Goal: Information Seeking & Learning: Learn about a topic

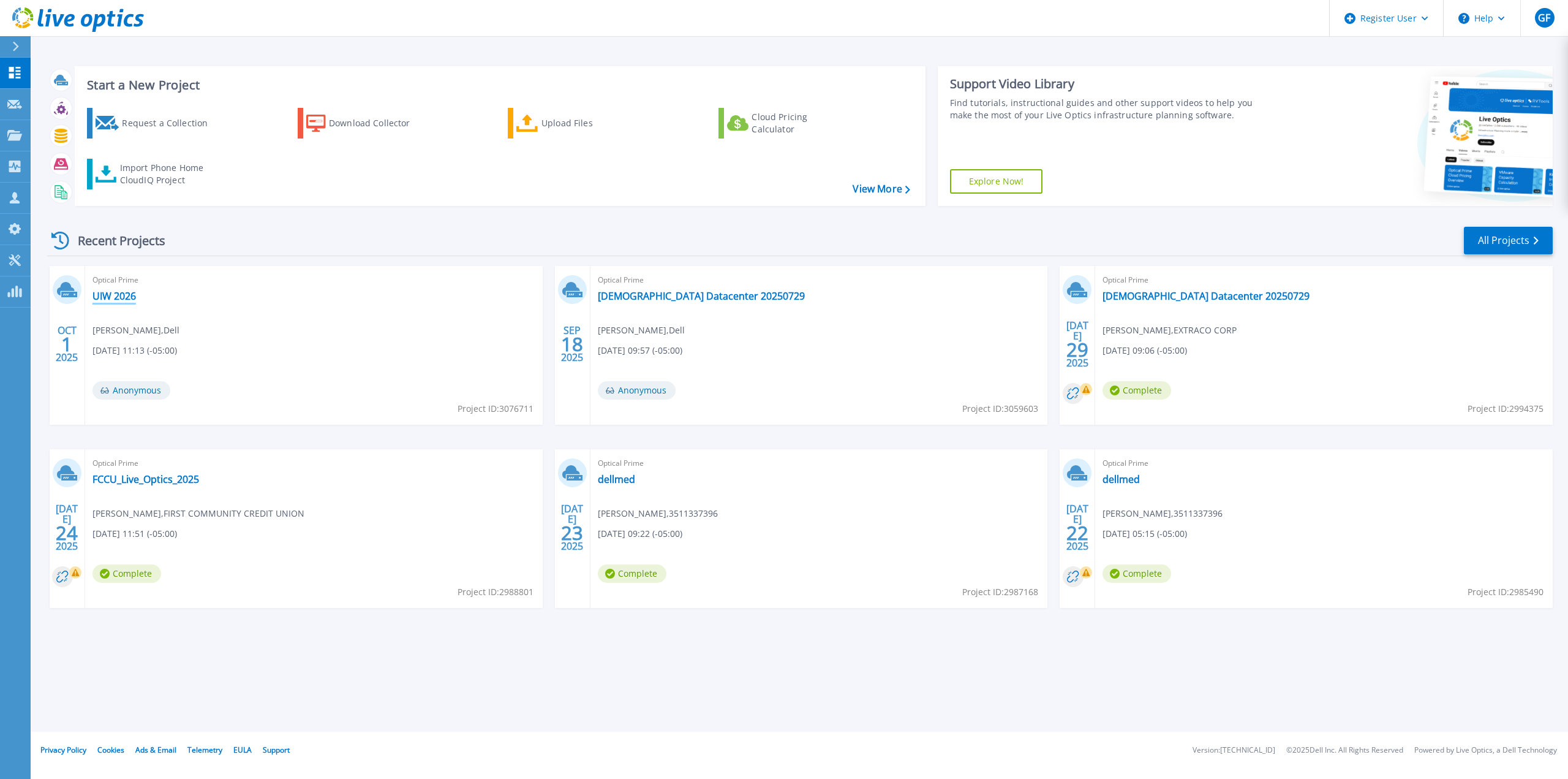
click at [134, 295] on link "UIW 2026" at bounding box center [114, 296] width 43 height 12
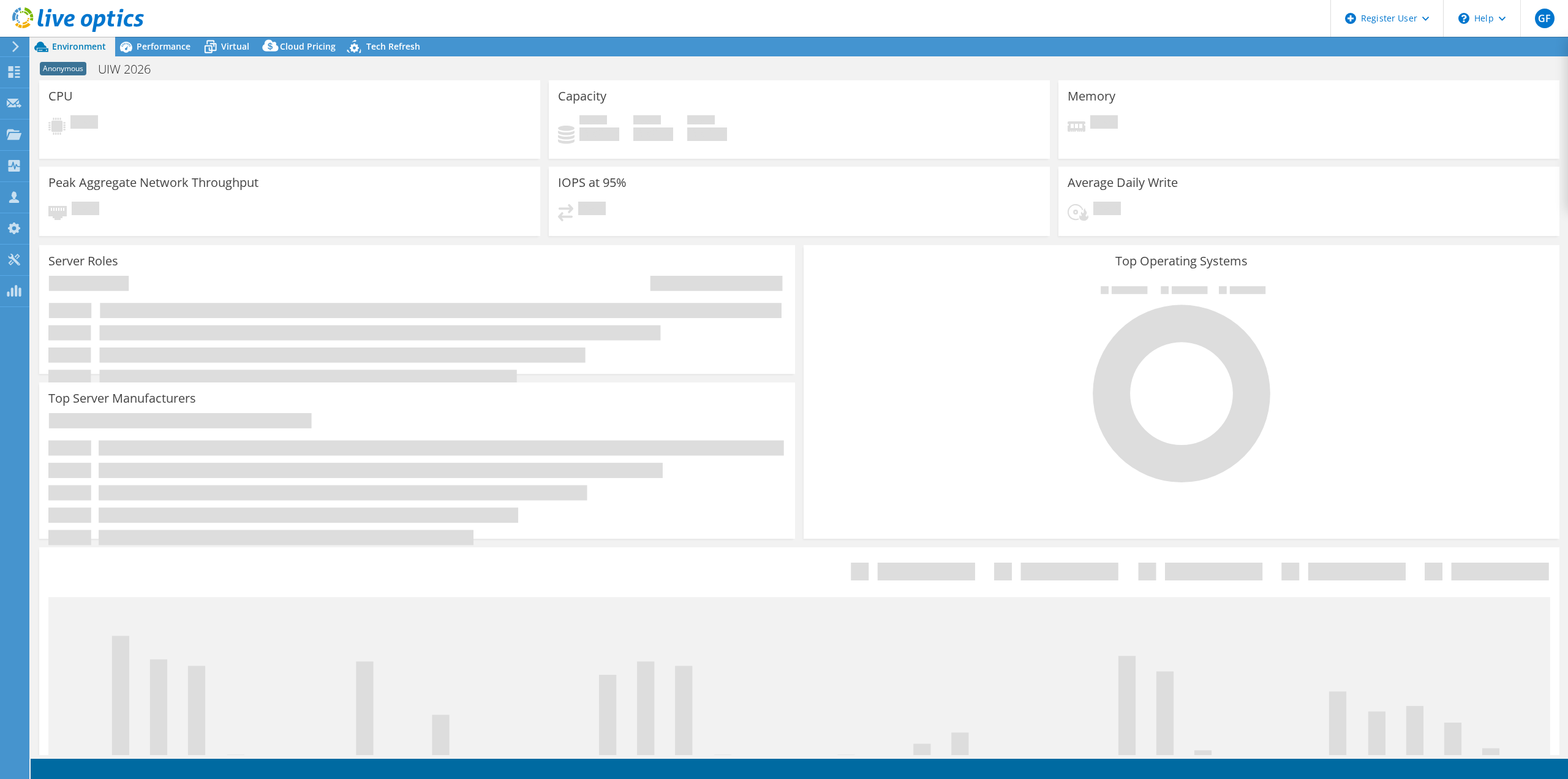
select select "USD"
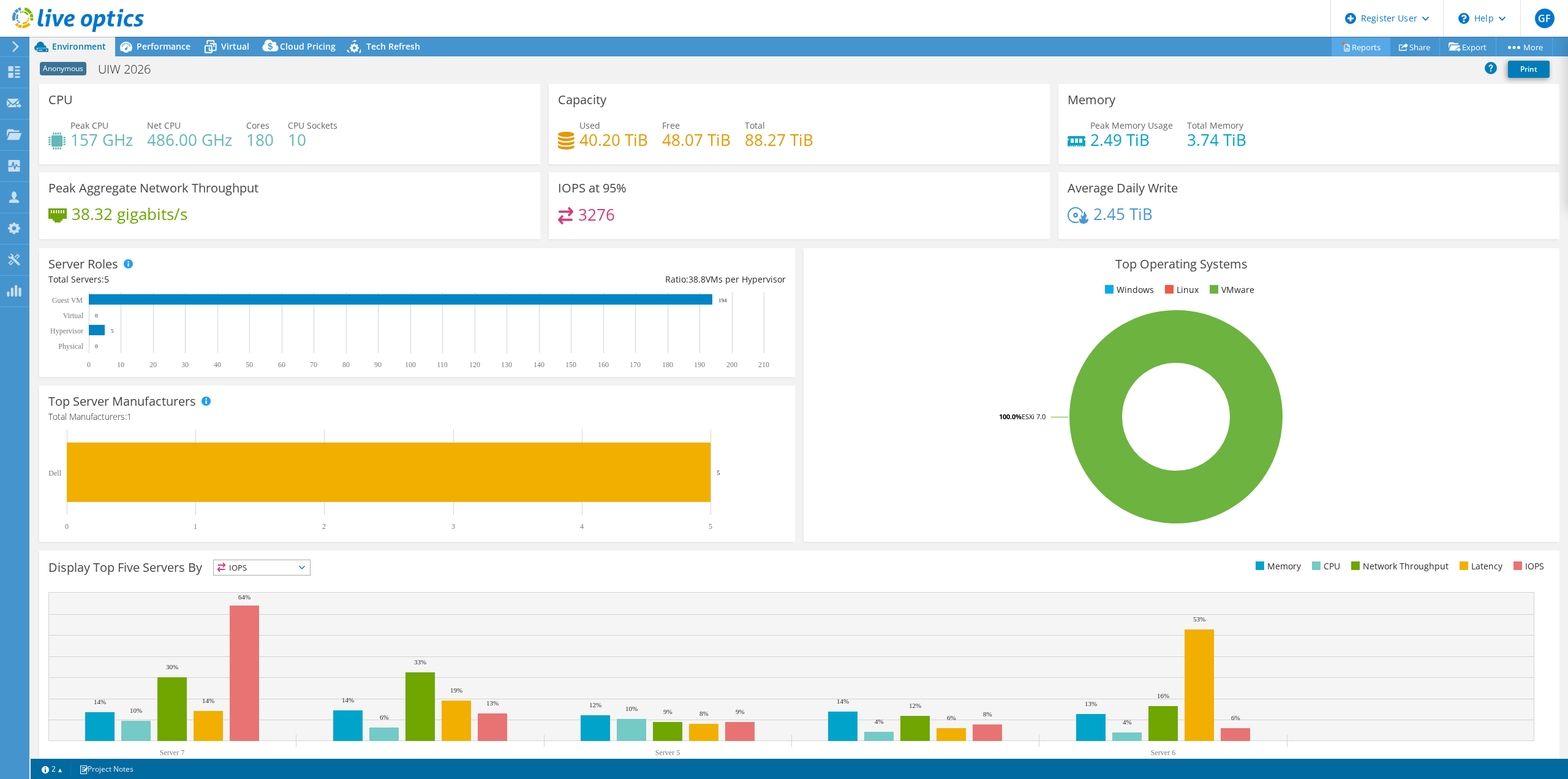
click at [1360, 50] on link "Reports" at bounding box center [1361, 47] width 59 height 19
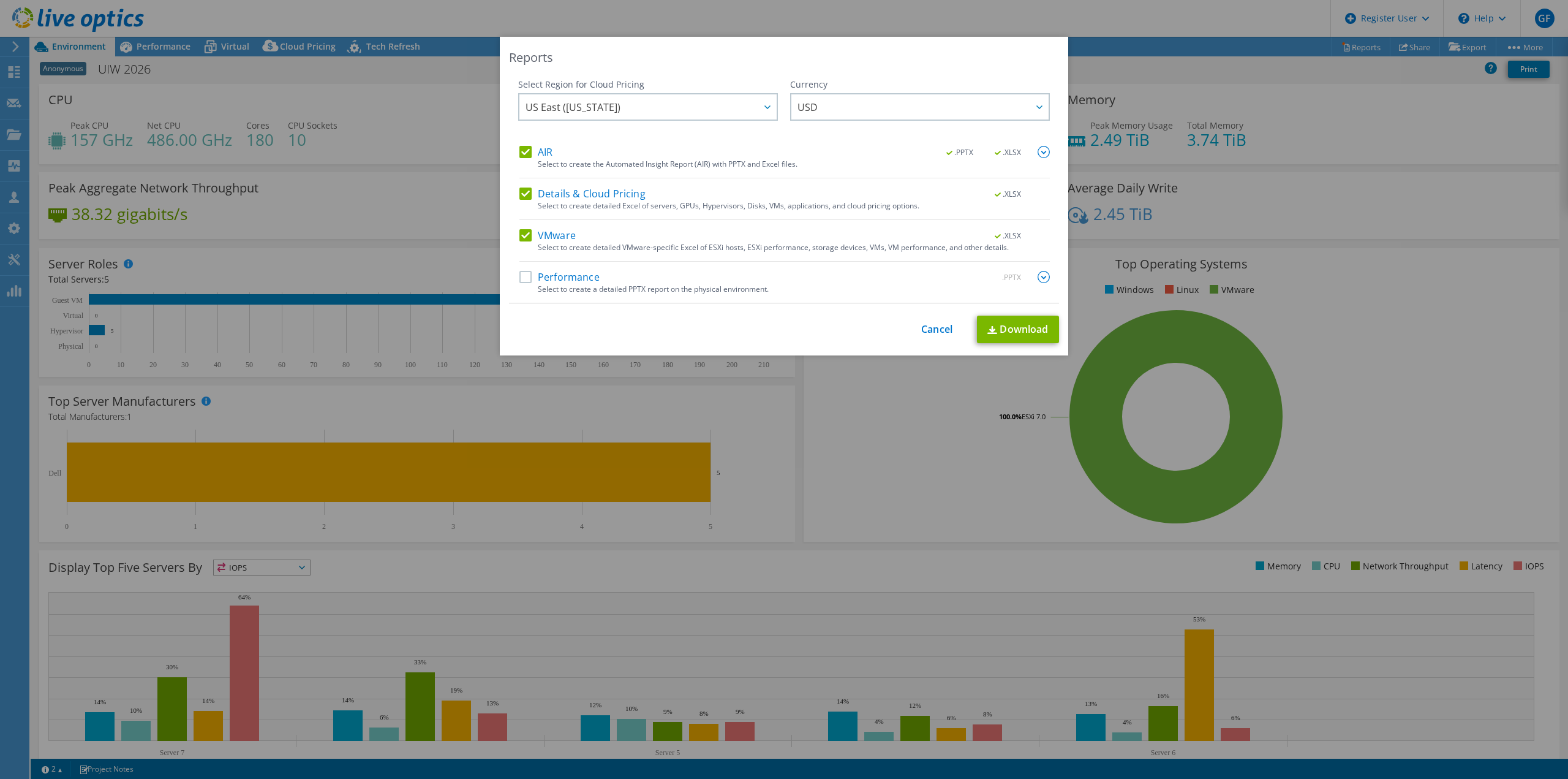
click at [743, 594] on div "Reports Select Region for Cloud Pricing Asia Pacific (Hong Kong) Asia Pacific (…" at bounding box center [784, 389] width 1568 height 705
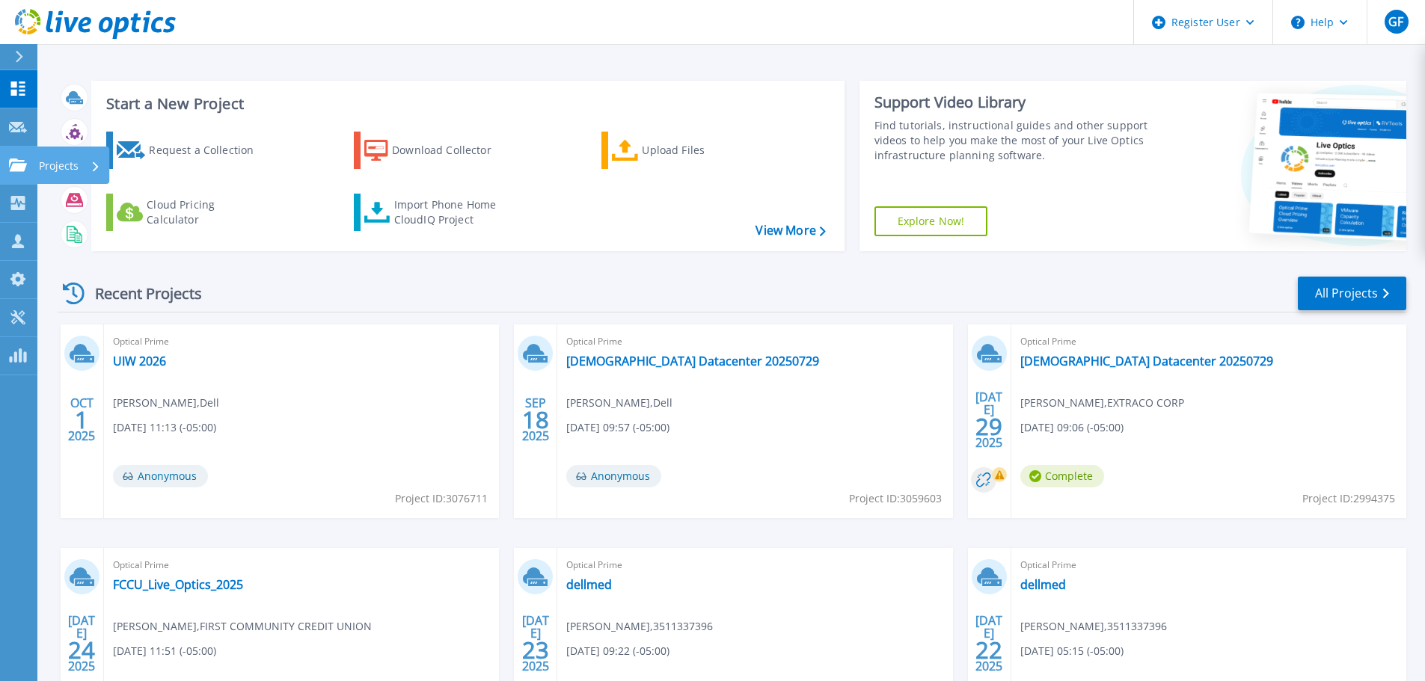
click at [27, 168] on div "Projects" at bounding box center [44, 165] width 70 height 13
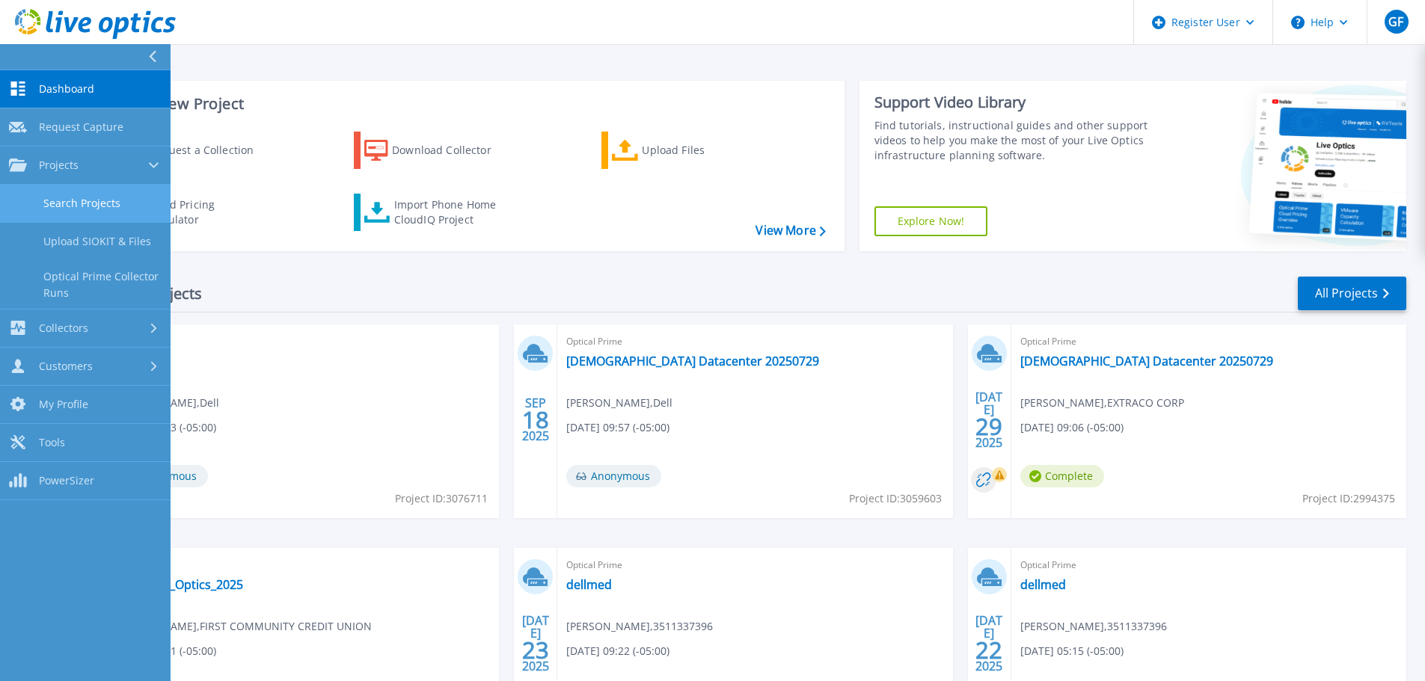
click at [94, 209] on link "Search Projects" at bounding box center [85, 204] width 171 height 38
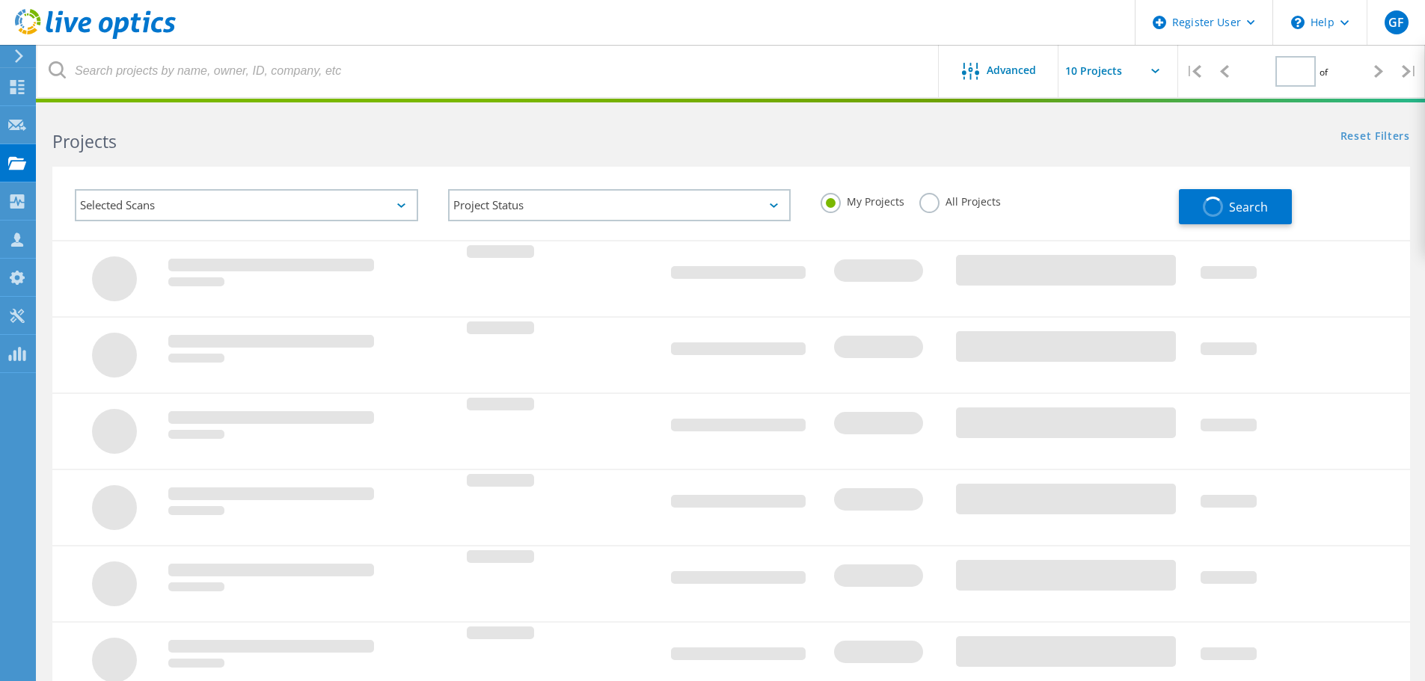
type input "1"
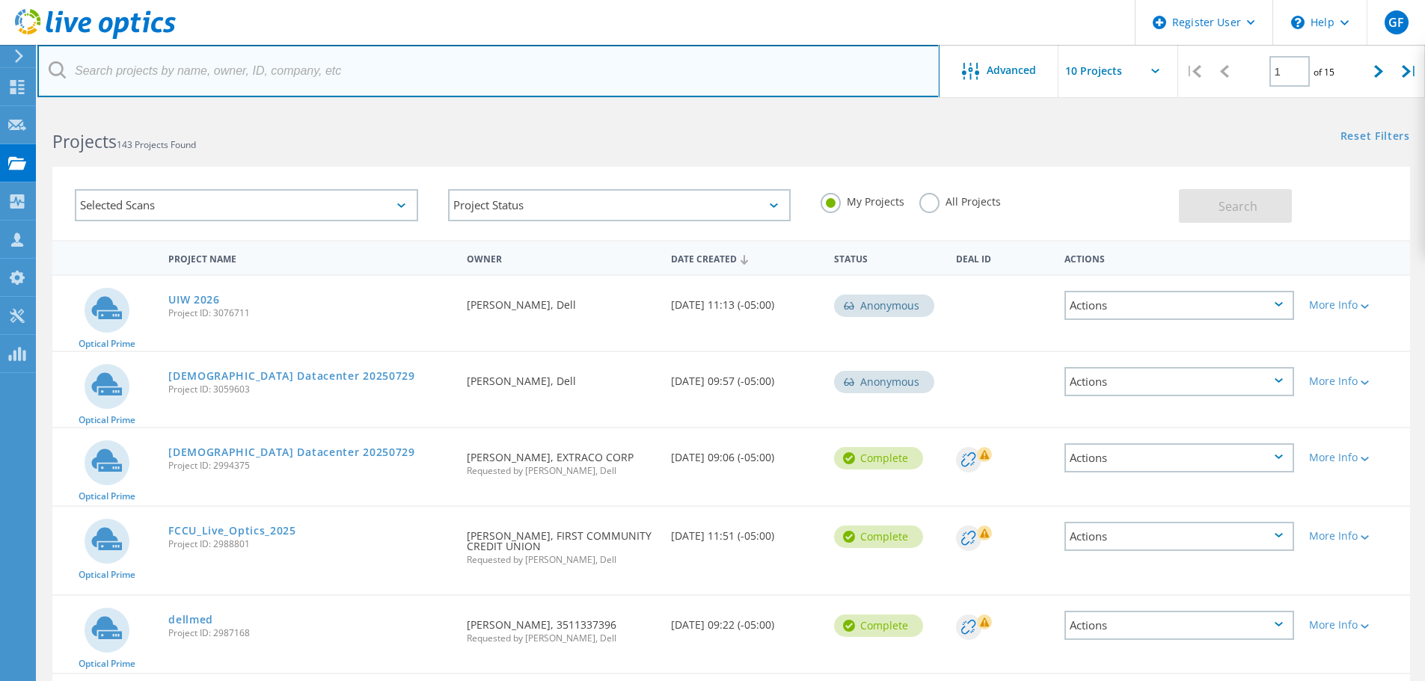
click at [265, 81] on input "text" at bounding box center [488, 71] width 902 height 52
type input "cedar park"
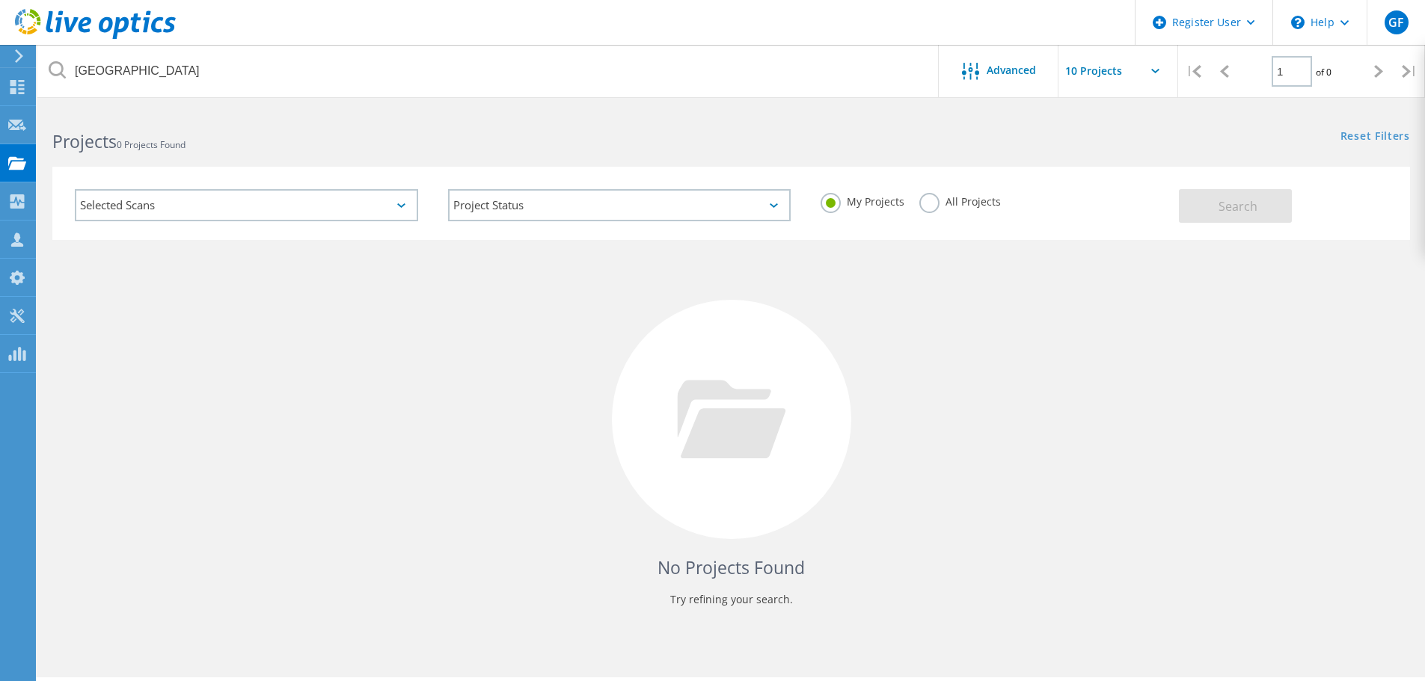
click at [930, 205] on label "All Projects" at bounding box center [960, 200] width 82 height 14
click at [0, 0] on input "All Projects" at bounding box center [0, 0] width 0 height 0
click at [1247, 209] on span "Search" at bounding box center [1237, 206] width 39 height 16
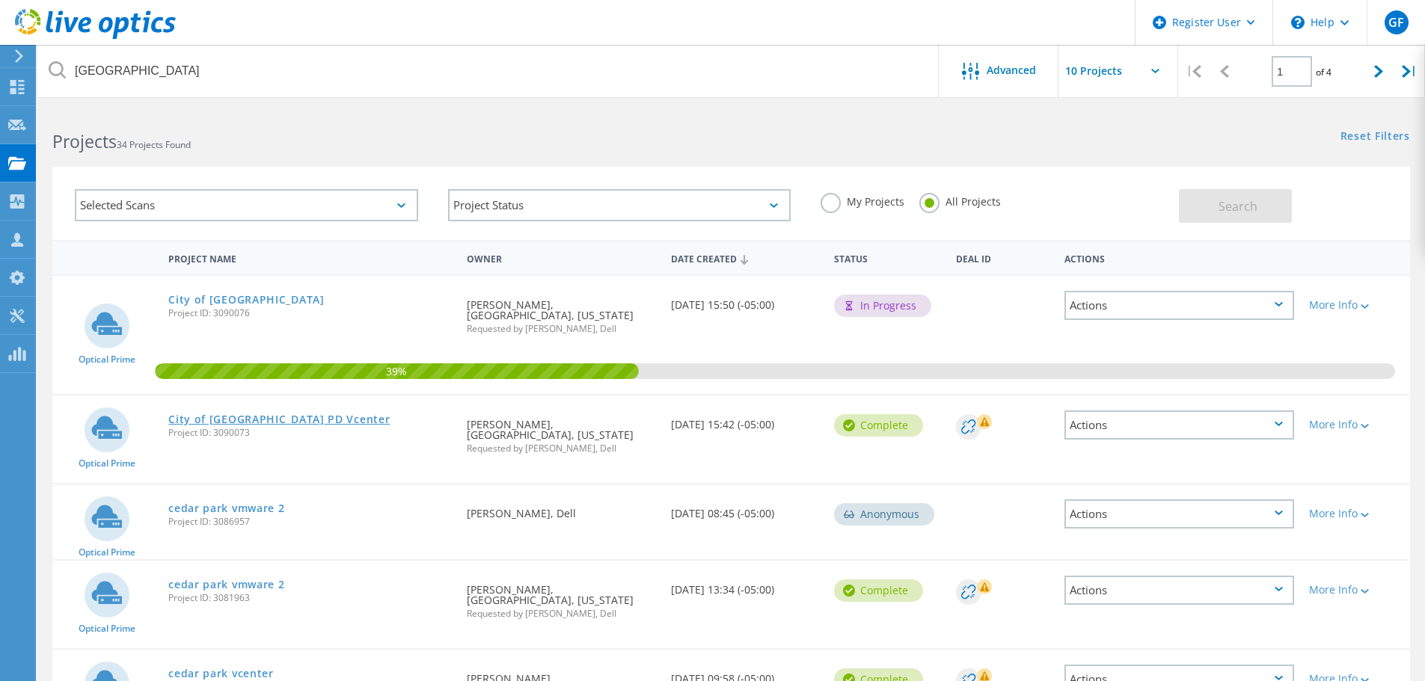
click at [314, 414] on link "City of [GEOGRAPHIC_DATA] PD Vcenter" at bounding box center [278, 419] width 221 height 10
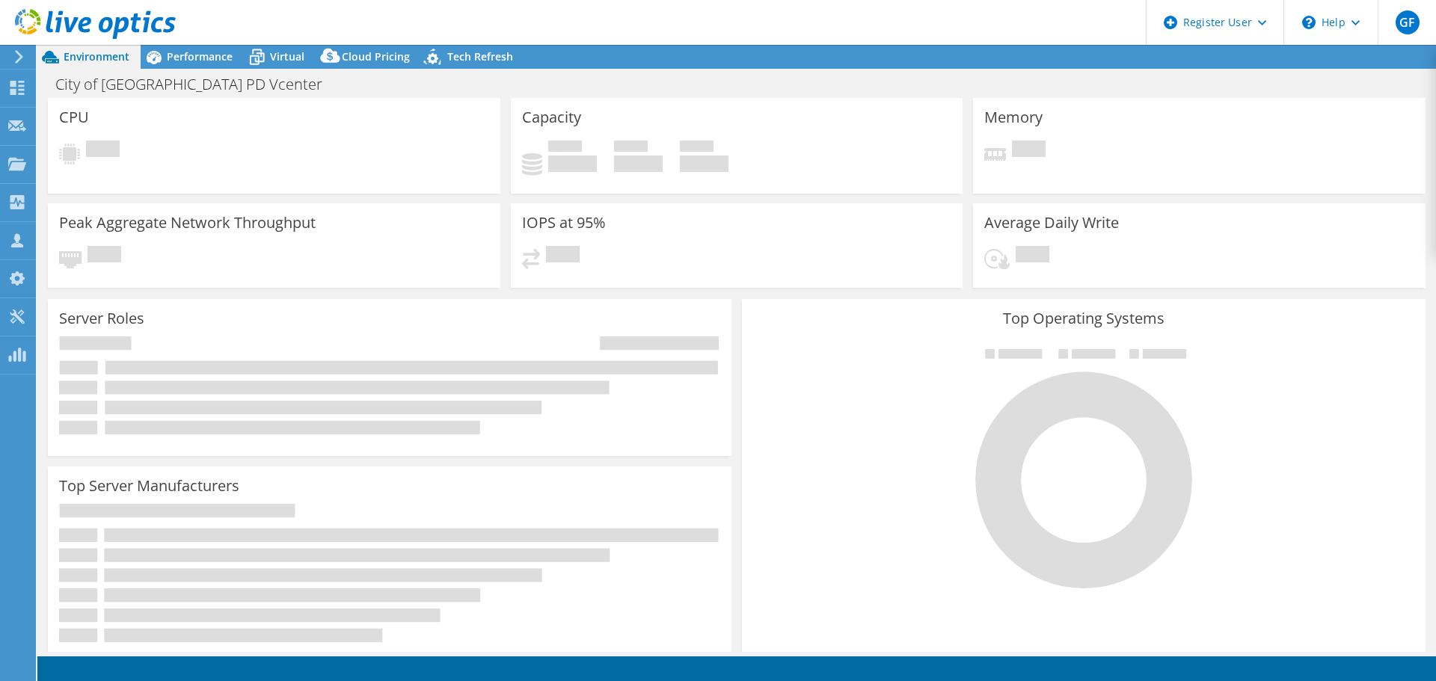
select select "USD"
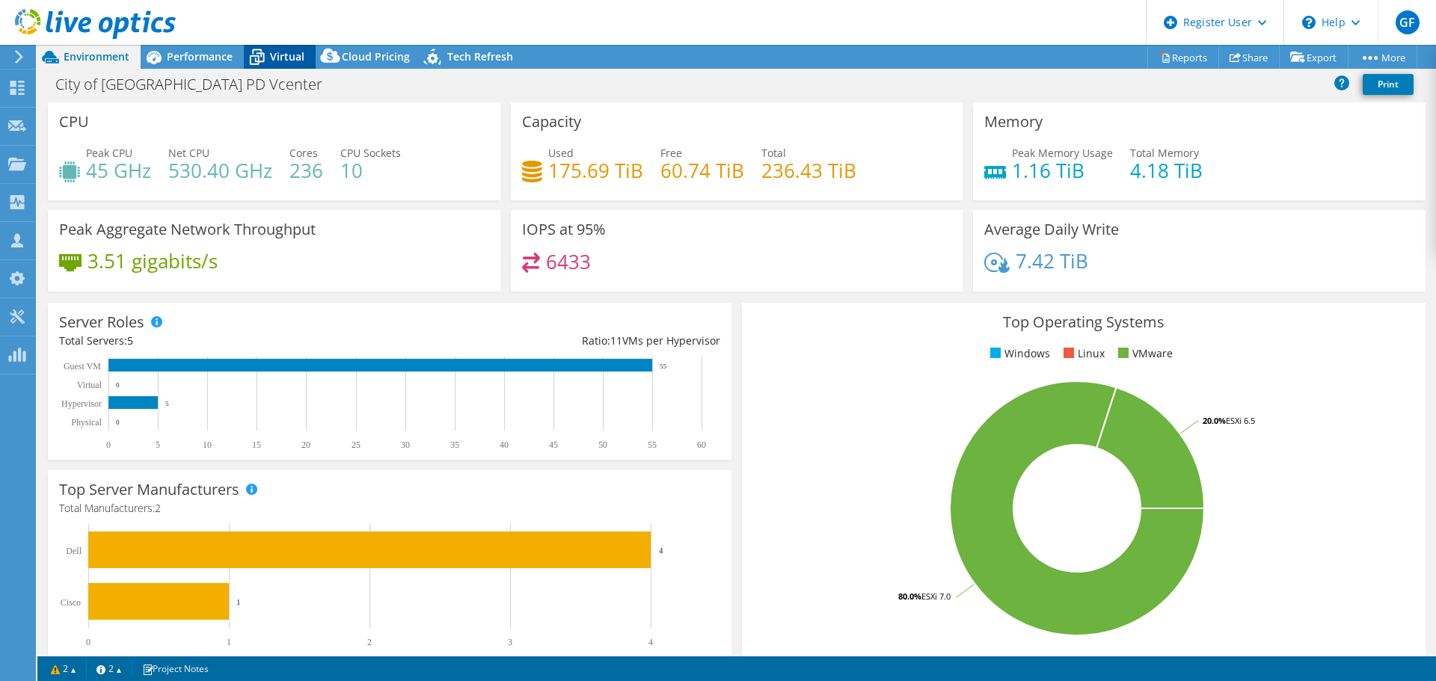
click at [297, 56] on span "Virtual" at bounding box center [287, 56] width 34 height 14
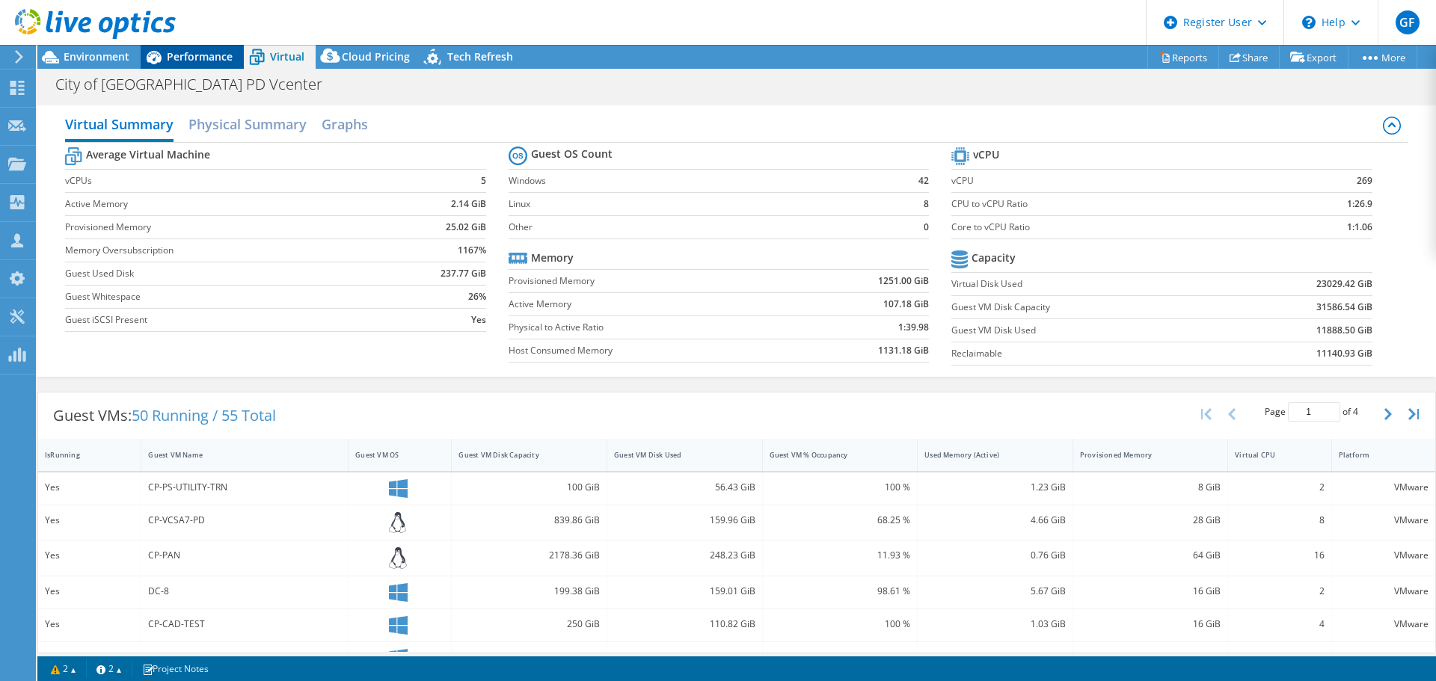
click at [221, 51] on span "Performance" at bounding box center [200, 56] width 66 height 14
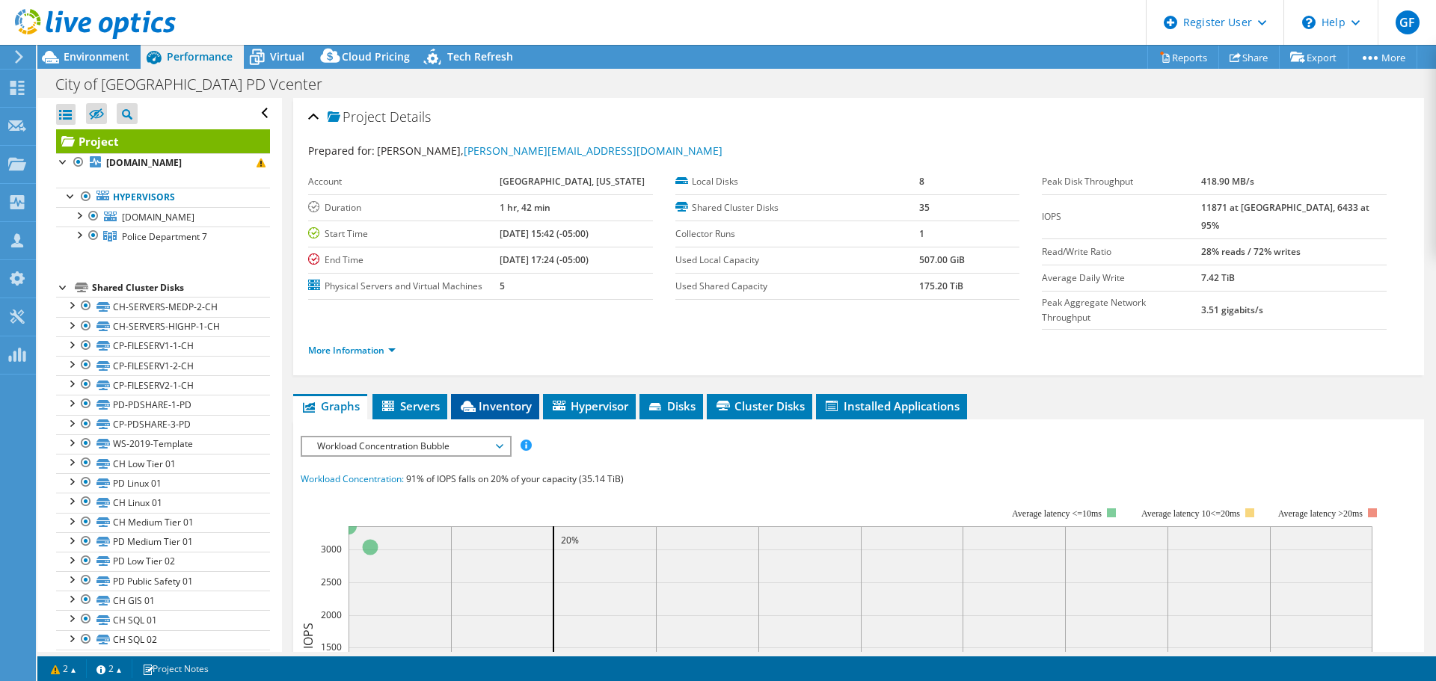
click at [512, 399] on span "Inventory" at bounding box center [494, 406] width 73 height 15
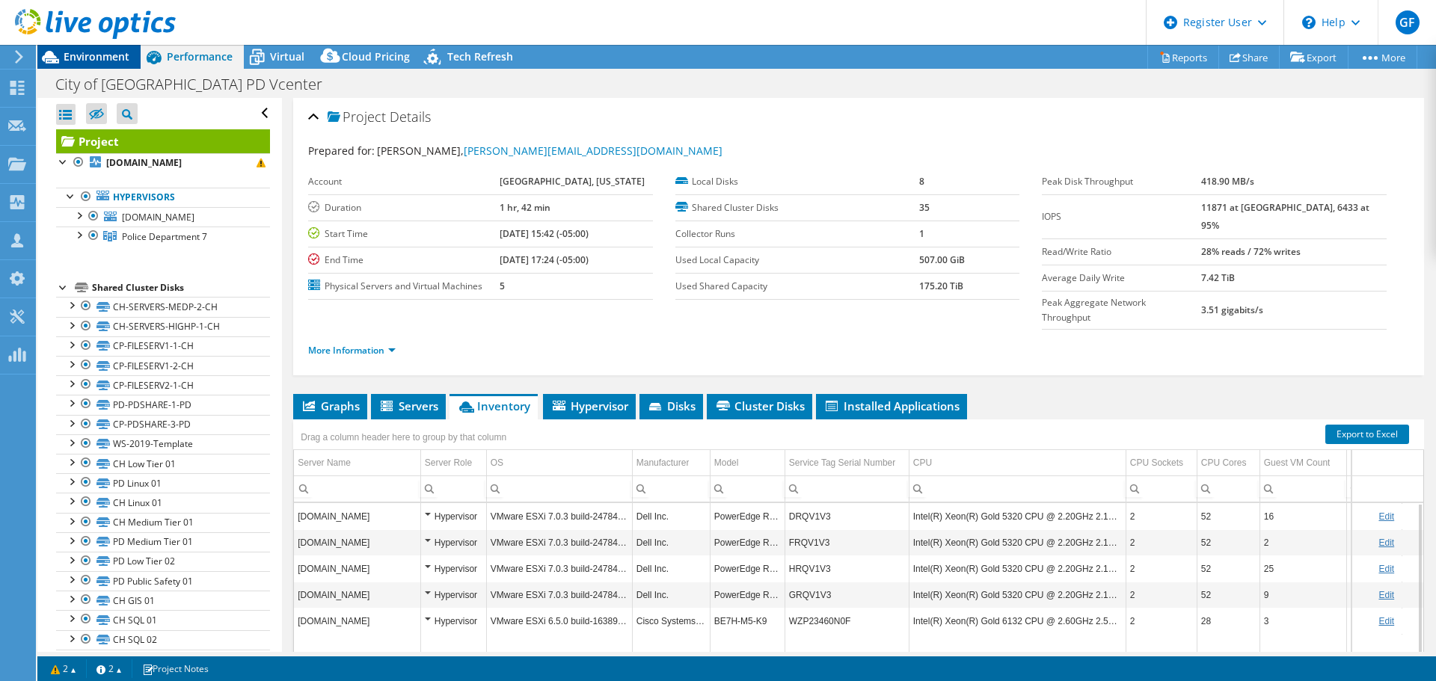
click at [96, 60] on span "Environment" at bounding box center [97, 56] width 66 height 14
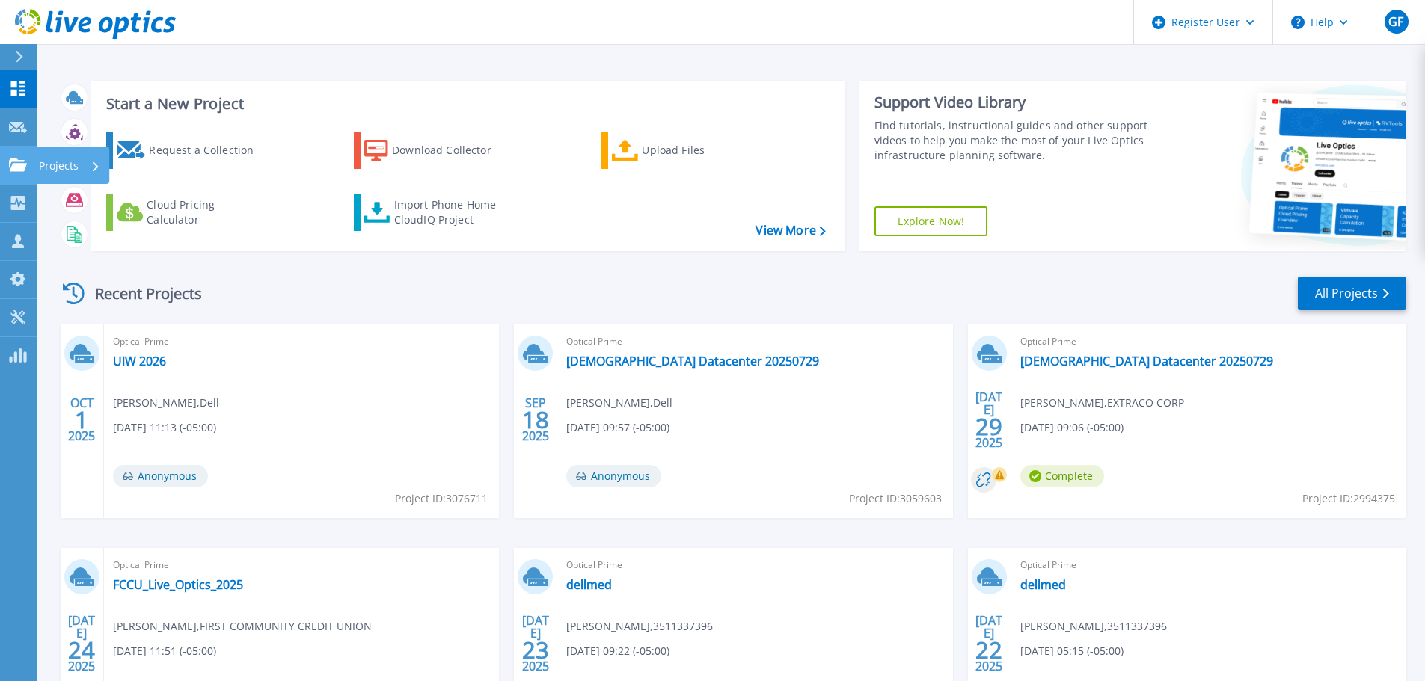
click at [31, 173] on link "Projects Projects" at bounding box center [18, 166] width 37 height 38
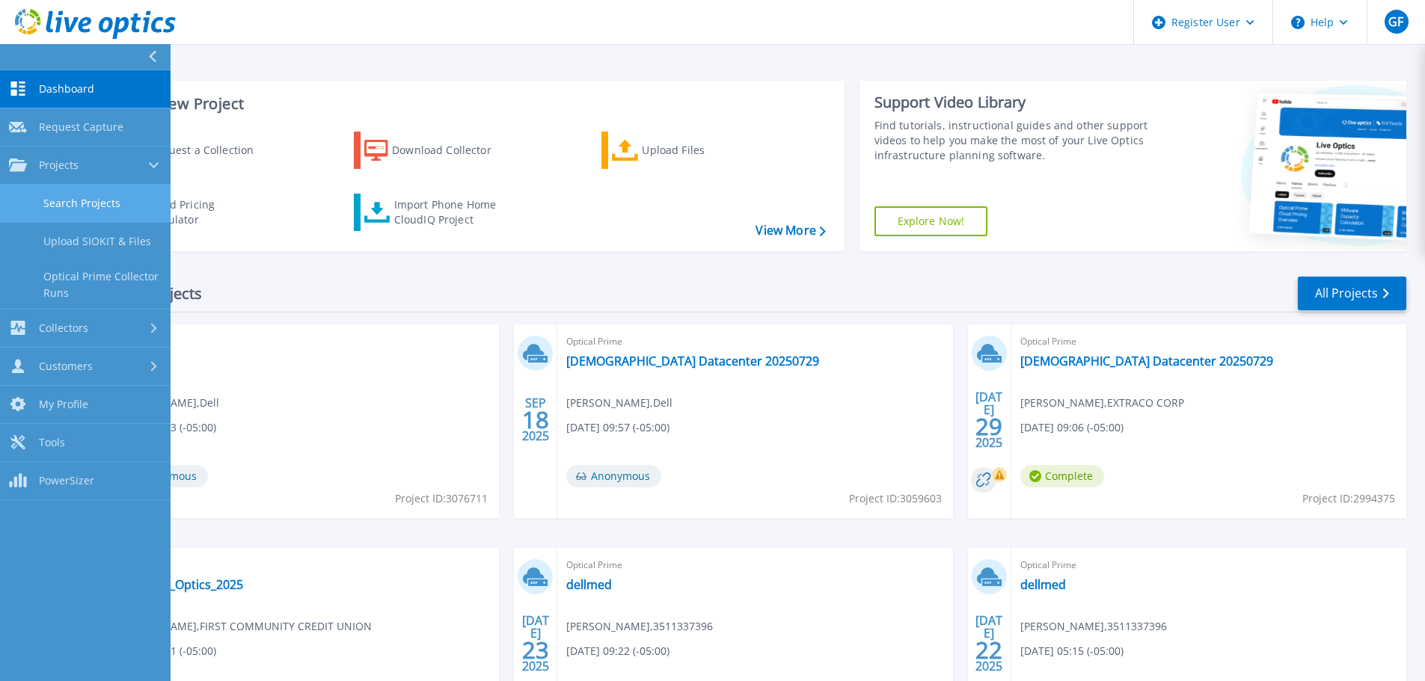
click at [111, 206] on link "Search Projects" at bounding box center [85, 204] width 171 height 38
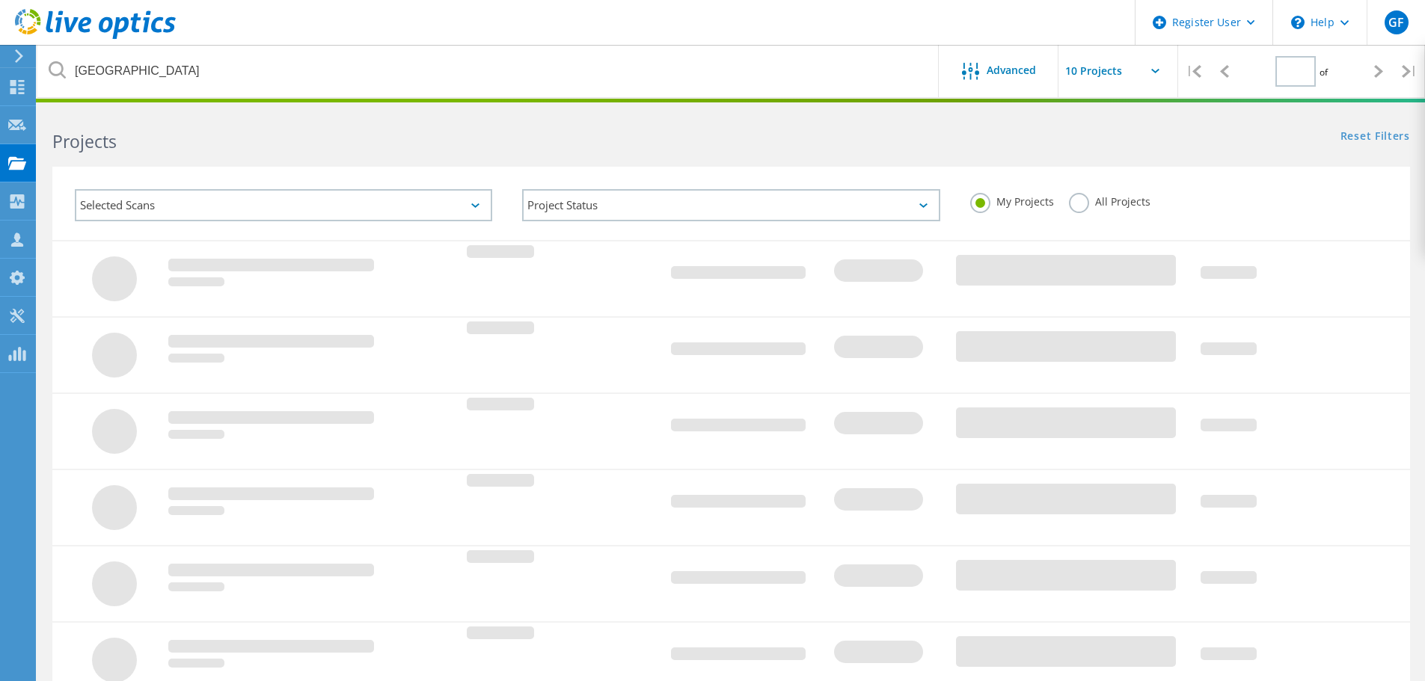
type input "1"
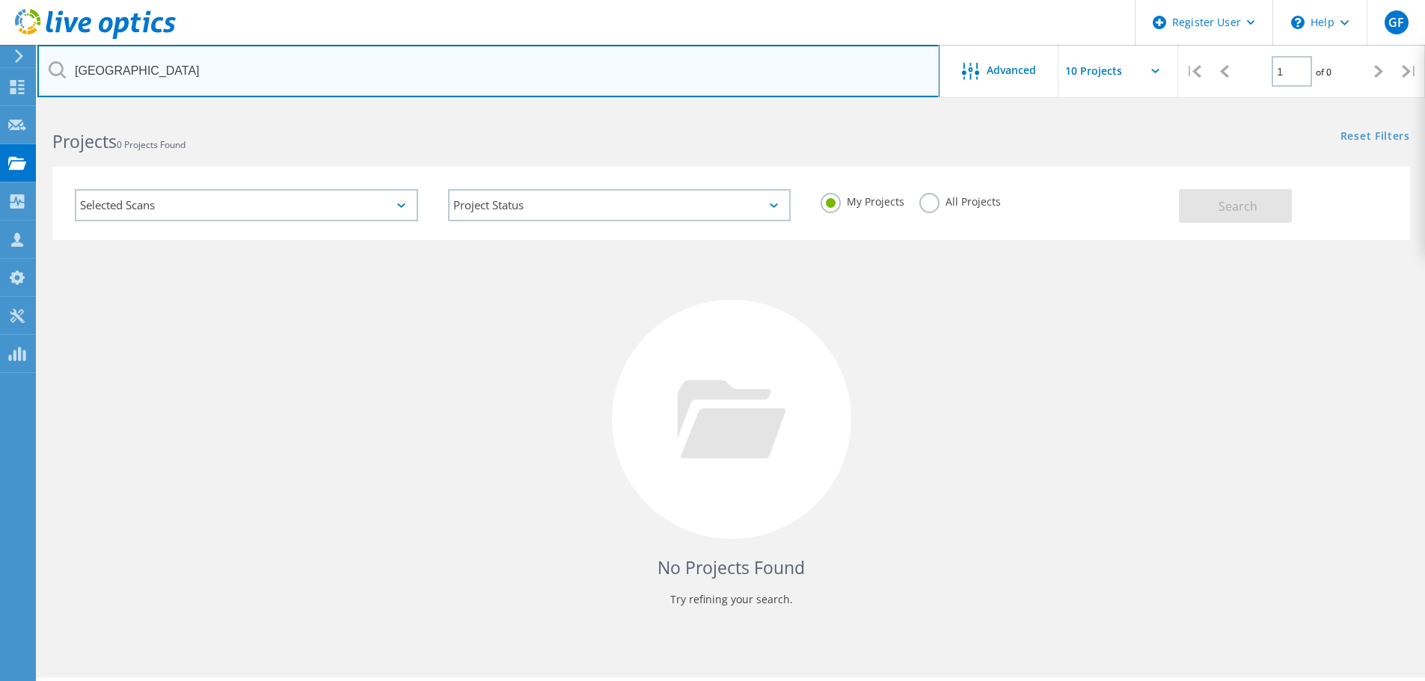
click at [221, 70] on input "[GEOGRAPHIC_DATA]" at bounding box center [488, 71] width 902 height 52
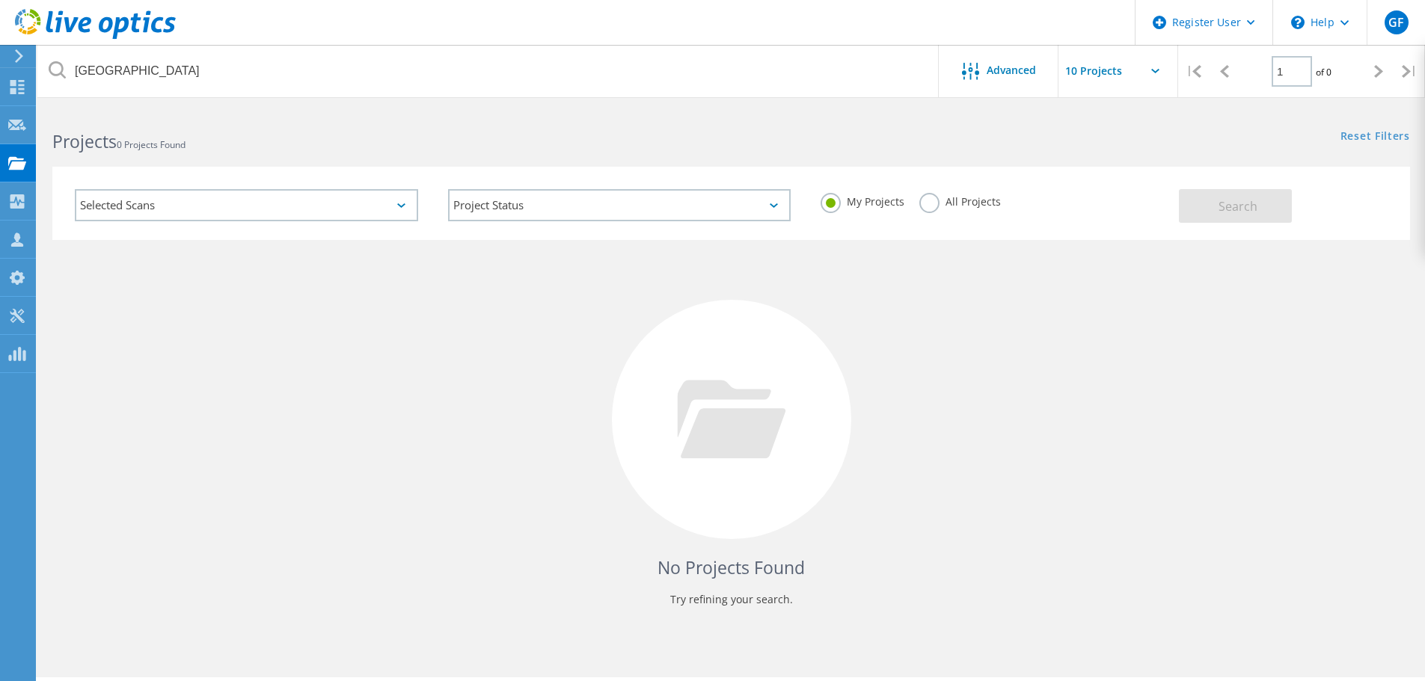
click at [963, 206] on label "All Projects" at bounding box center [960, 200] width 82 height 14
click at [0, 0] on input "All Projects" at bounding box center [0, 0] width 0 height 0
click at [1230, 209] on span "Search" at bounding box center [1237, 206] width 39 height 16
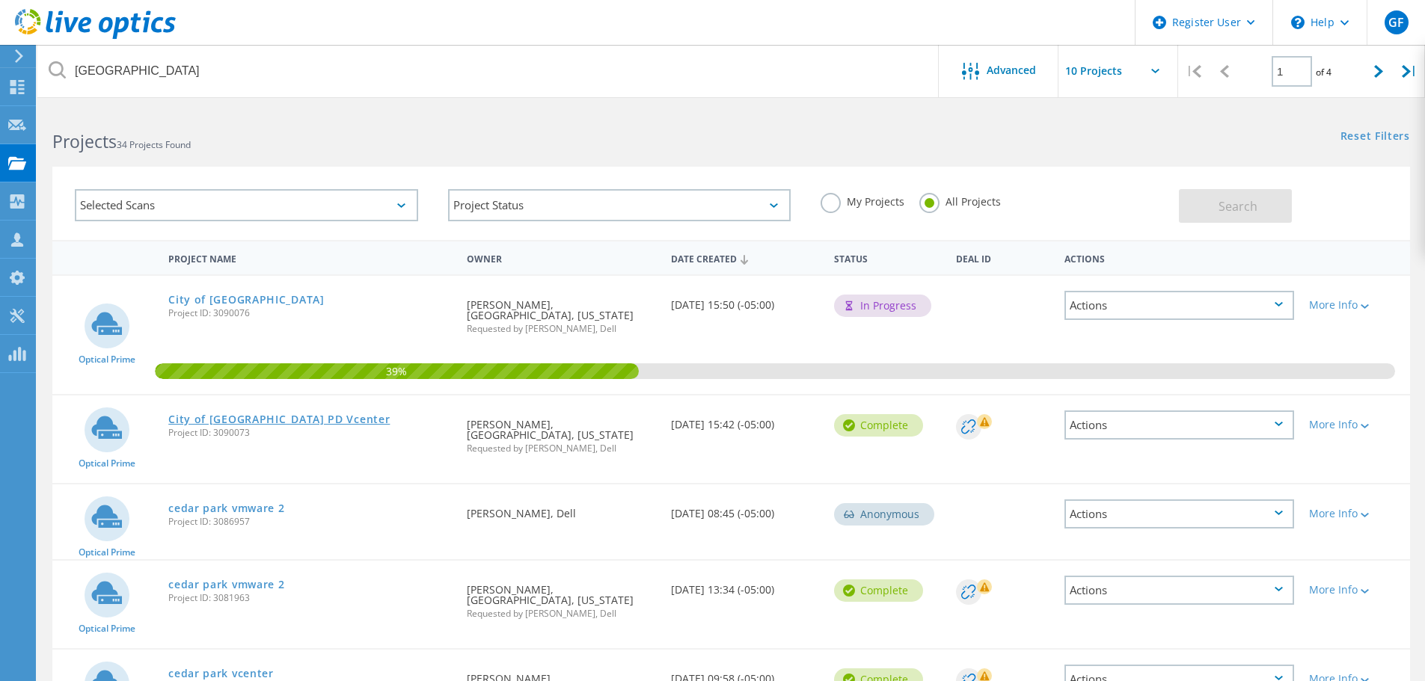
click at [280, 414] on link "City of [GEOGRAPHIC_DATA] PD Vcenter" at bounding box center [278, 419] width 221 height 10
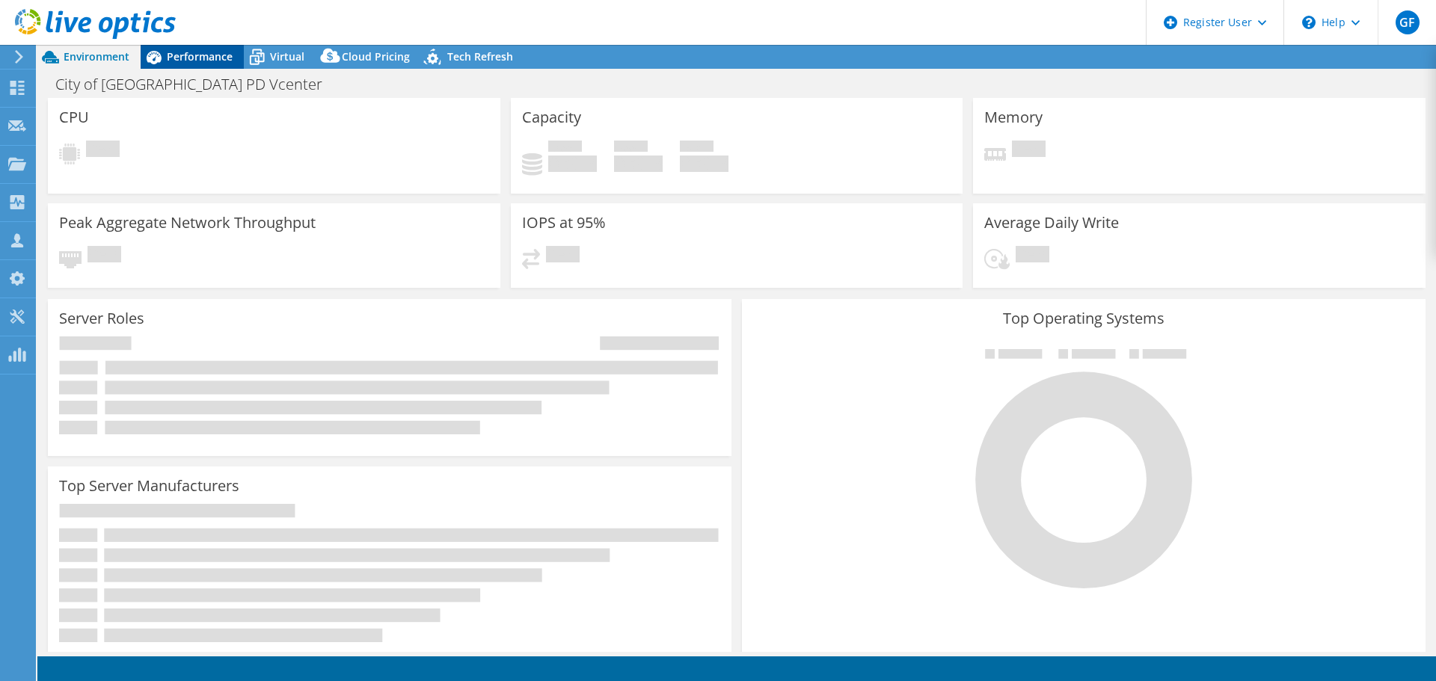
select select "USD"
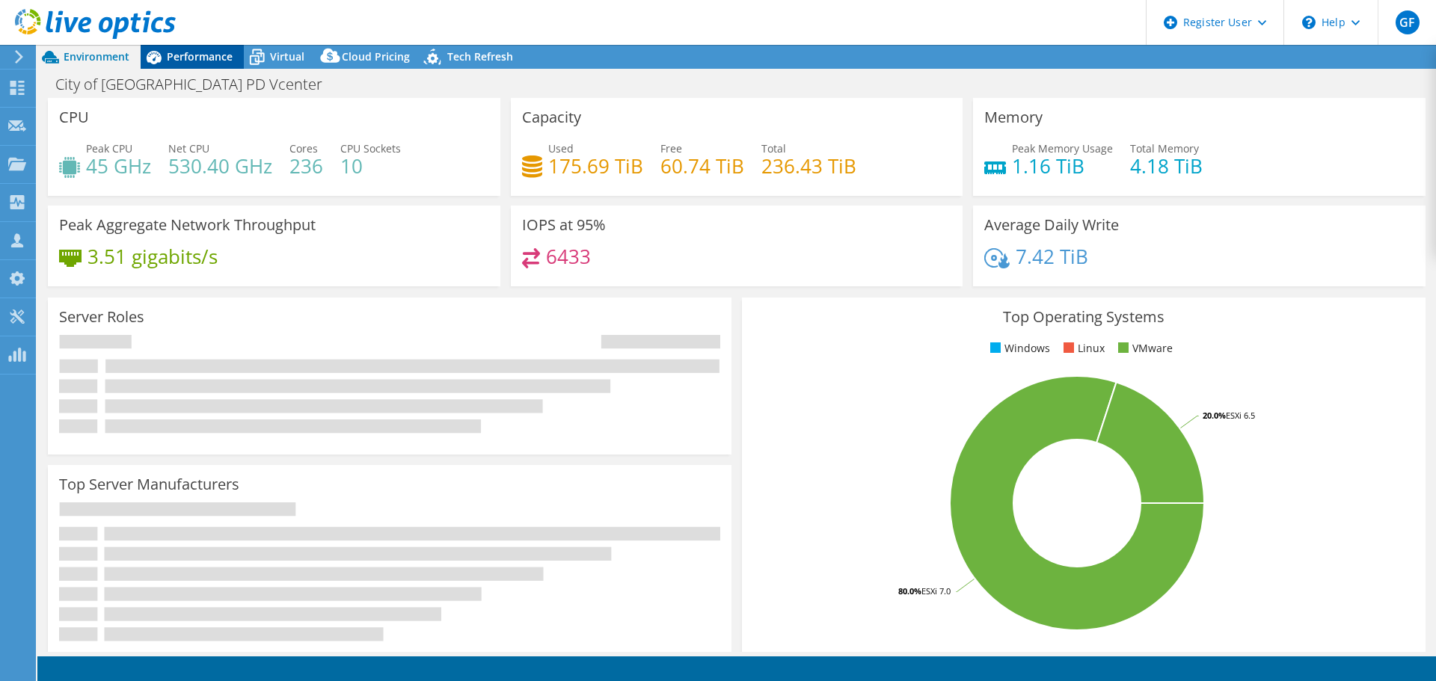
click at [191, 61] on span "Performance" at bounding box center [200, 56] width 66 height 14
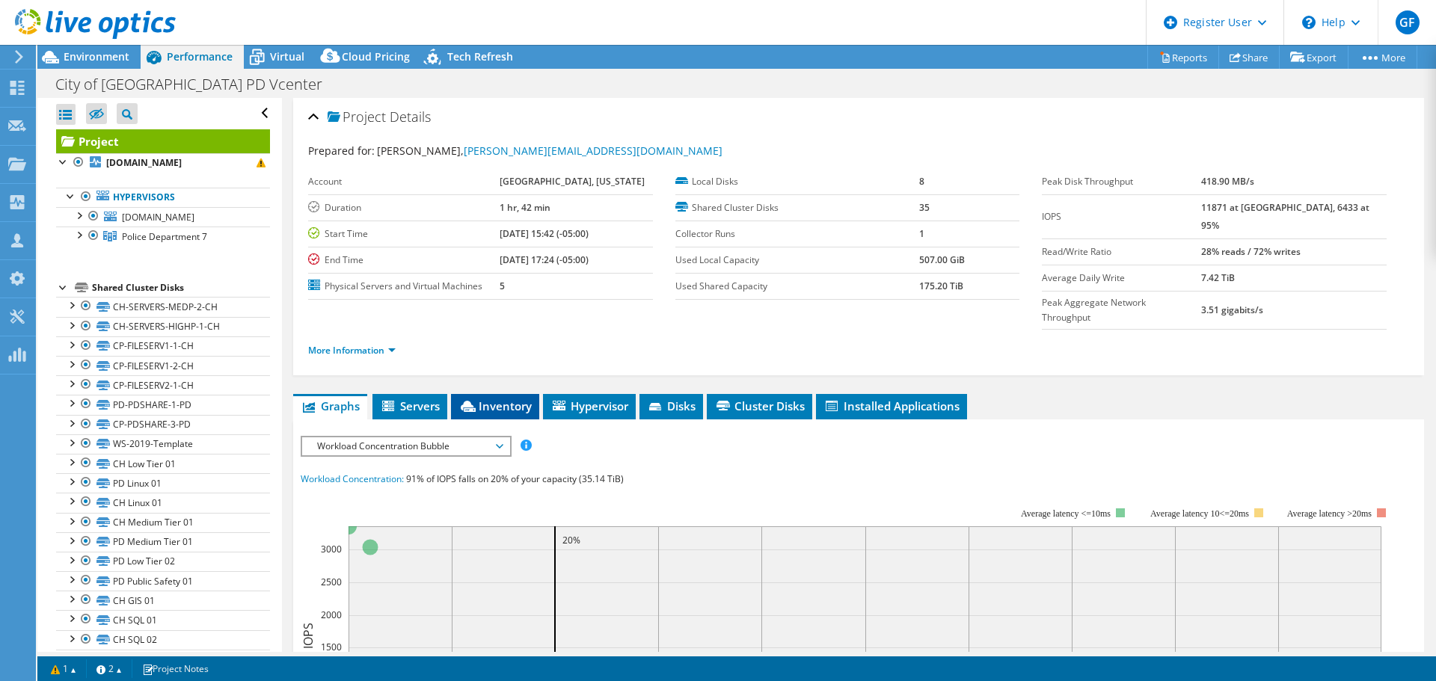
click at [520, 399] on span "Inventory" at bounding box center [494, 406] width 73 height 15
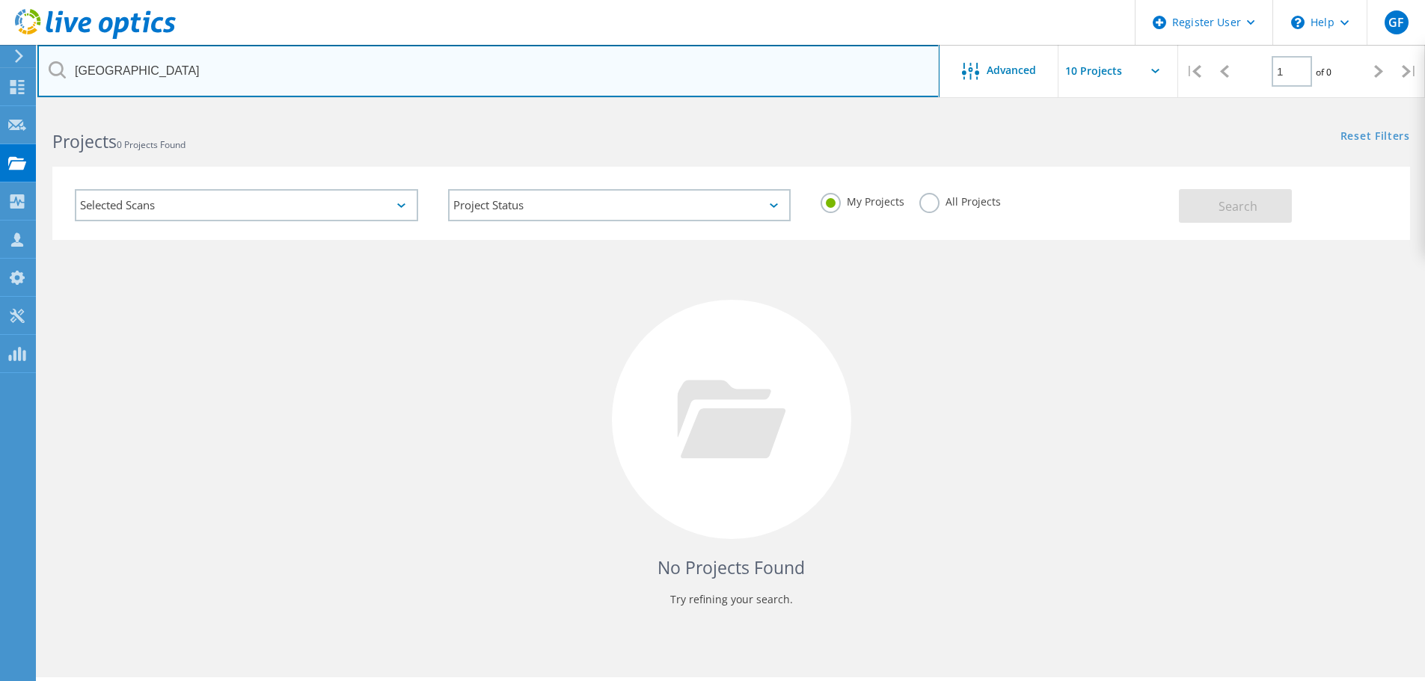
click at [216, 79] on input "cedar park" at bounding box center [488, 71] width 902 height 52
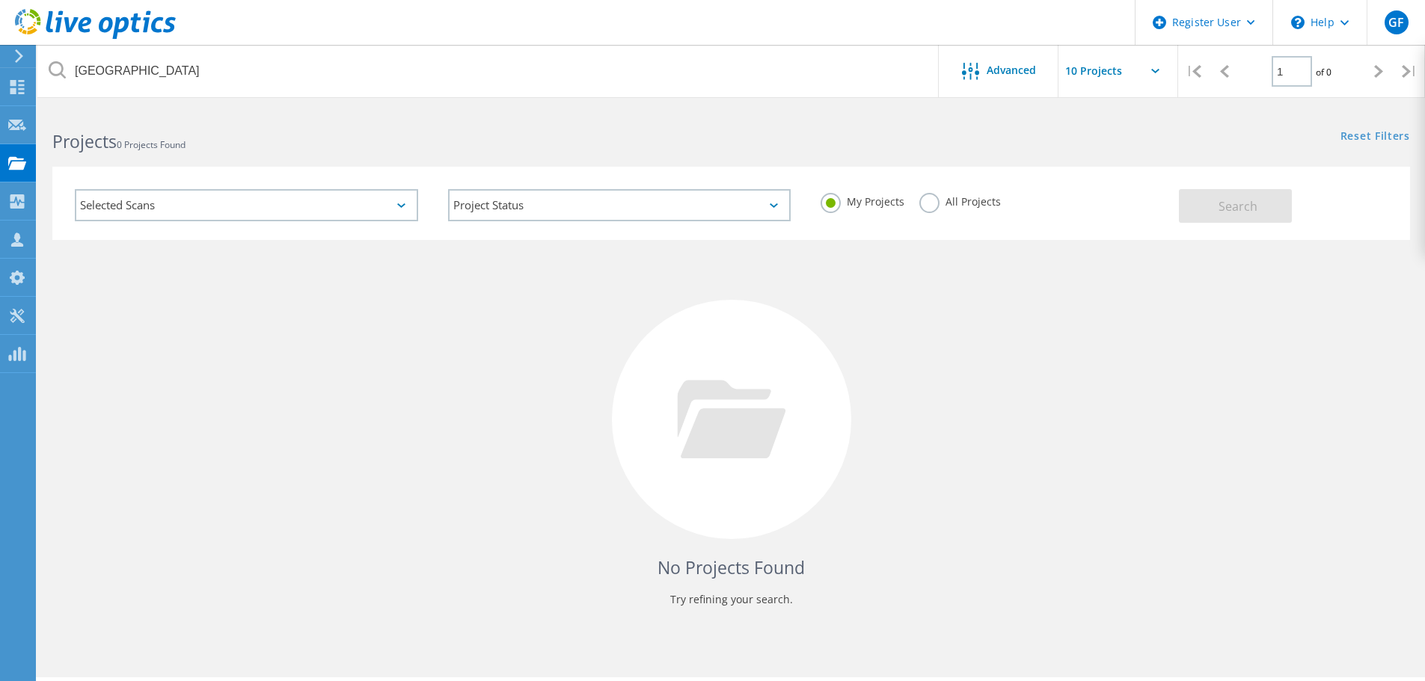
click at [911, 205] on div "My Projects All Projects" at bounding box center [991, 201] width 373 height 55
click at [929, 198] on label "All Projects" at bounding box center [960, 200] width 82 height 14
click at [0, 0] on input "All Projects" at bounding box center [0, 0] width 0 height 0
click at [1200, 216] on button "Search" at bounding box center [1235, 206] width 113 height 34
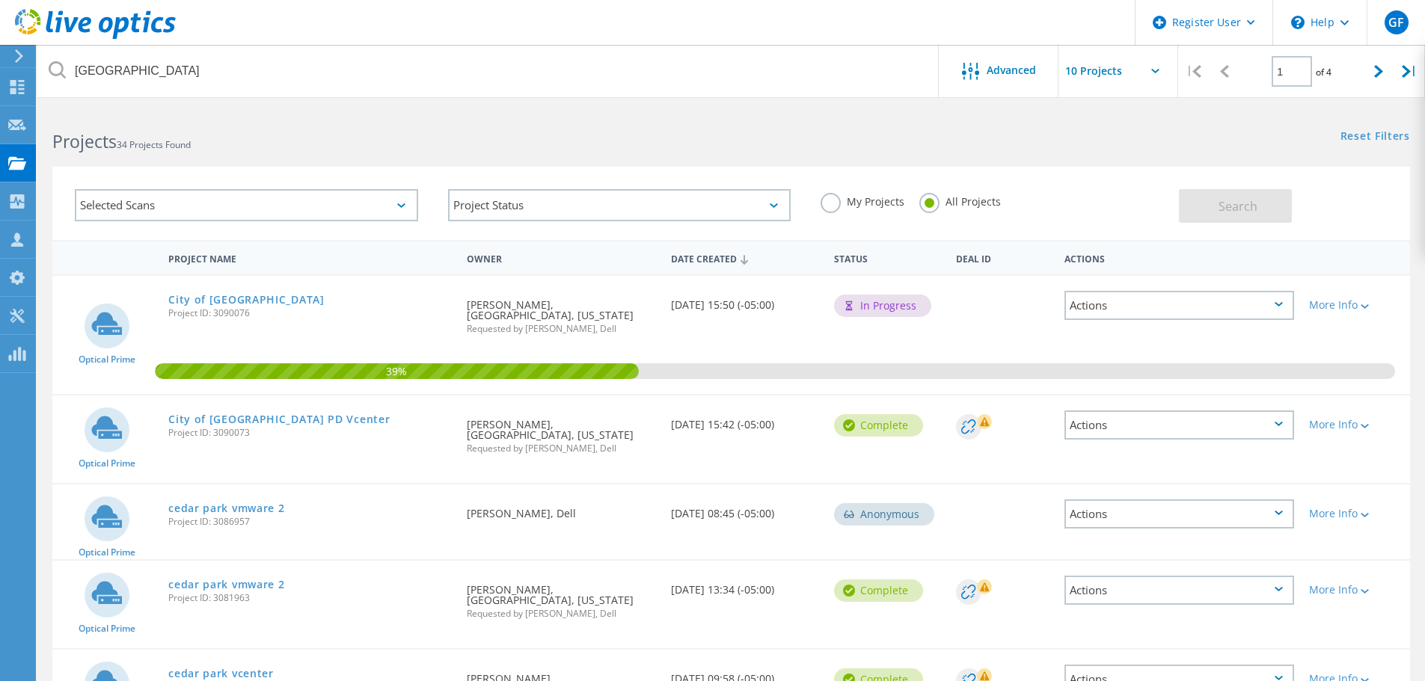
click at [277, 292] on div "City of Cedar Park CH Vcenter Project ID: 3090076" at bounding box center [310, 304] width 298 height 57
click at [278, 296] on link "City of Cedar Park CH Vcenter" at bounding box center [246, 300] width 156 height 10
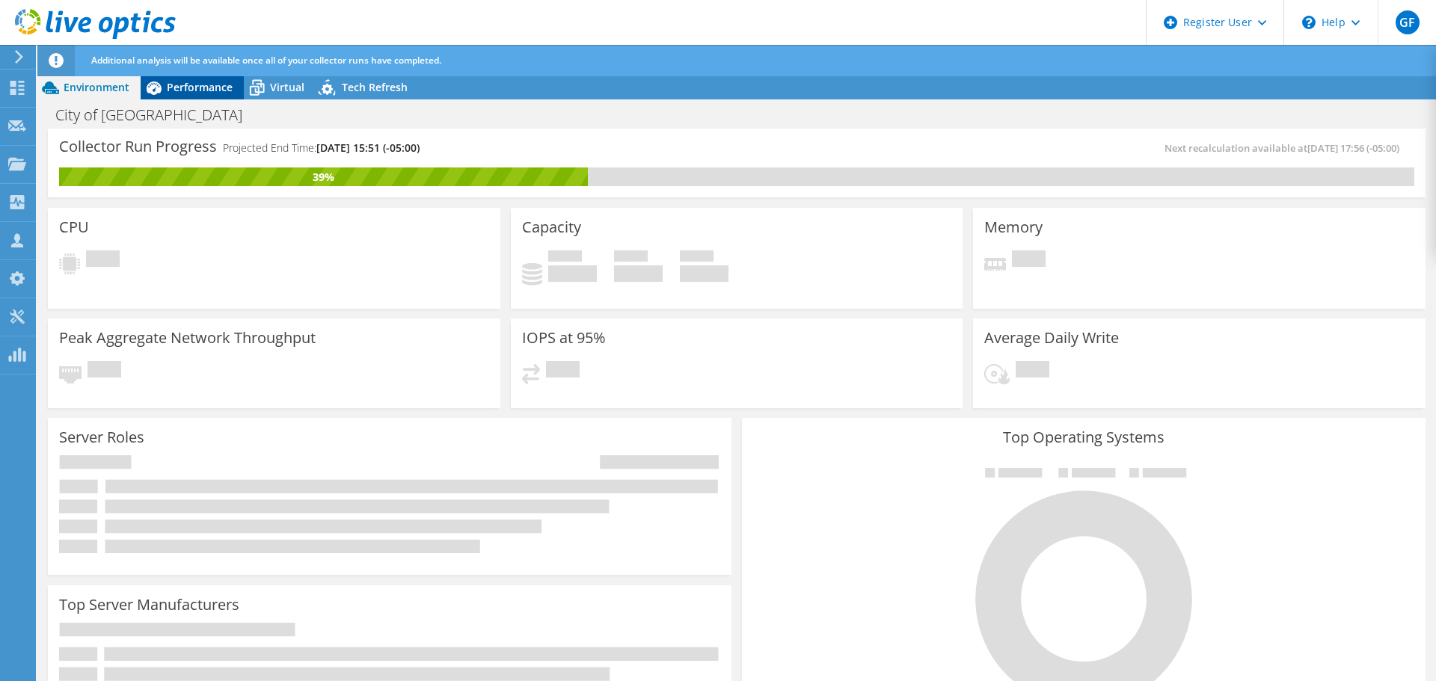
click at [195, 84] on span "Performance" at bounding box center [200, 87] width 66 height 14
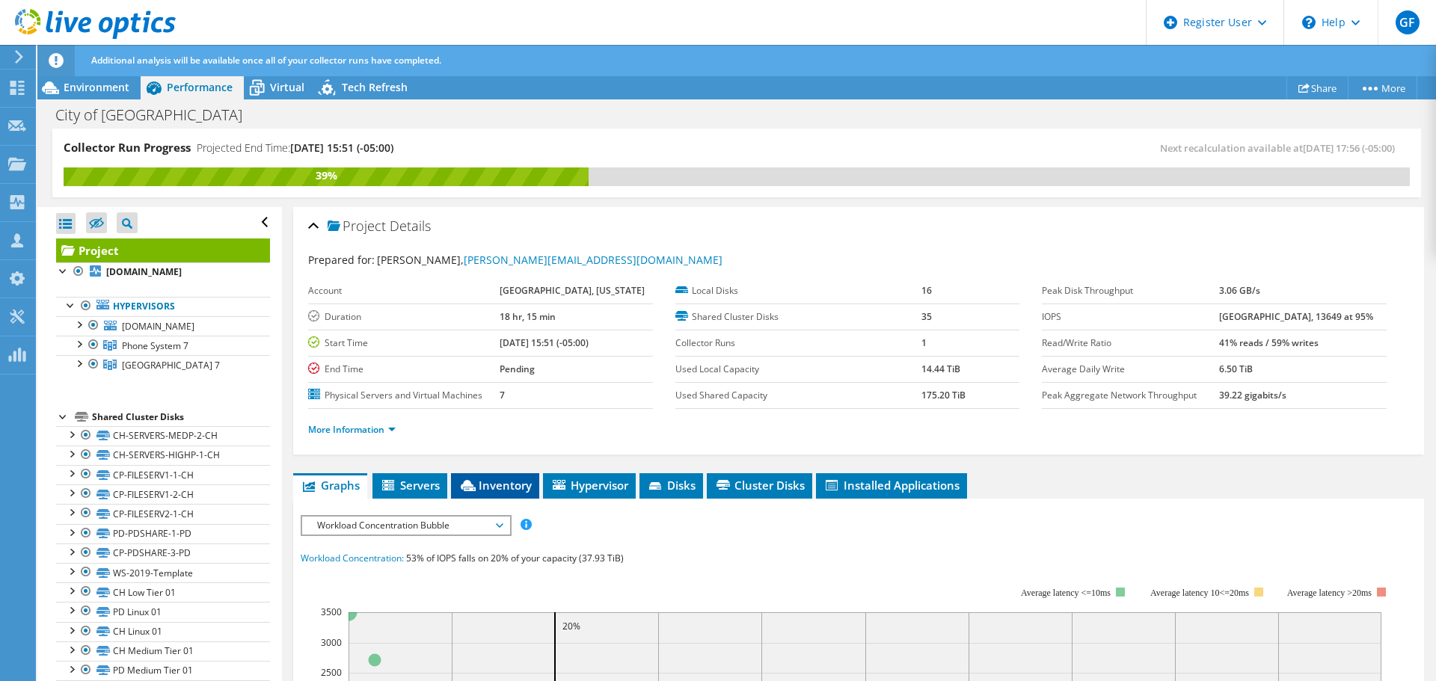
click at [511, 480] on span "Inventory" at bounding box center [494, 485] width 73 height 15
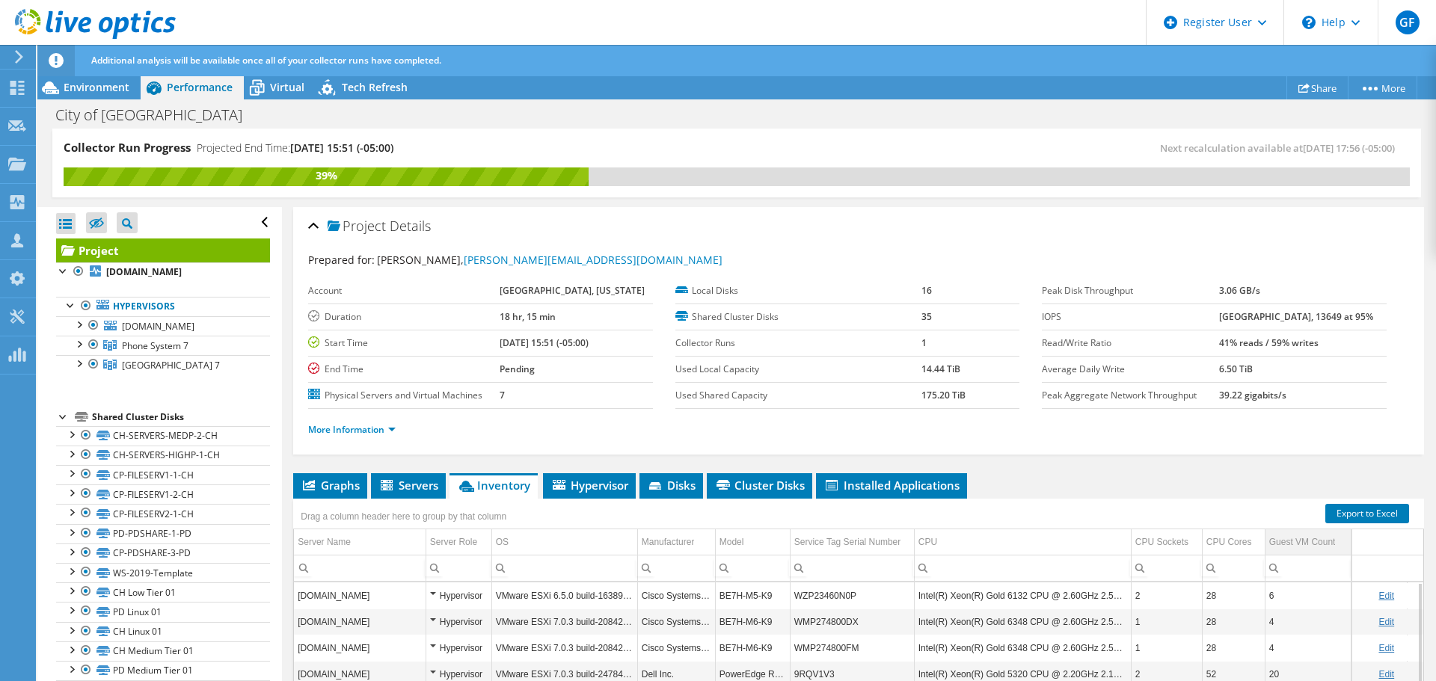
drag, startPoint x: 1157, startPoint y: 531, endPoint x: 1276, endPoint y: 538, distance: 119.1
click at [1214, 538] on div "CPU Cores" at bounding box center [1229, 542] width 46 height 18
click at [100, 96] on div "Environment" at bounding box center [88, 88] width 103 height 24
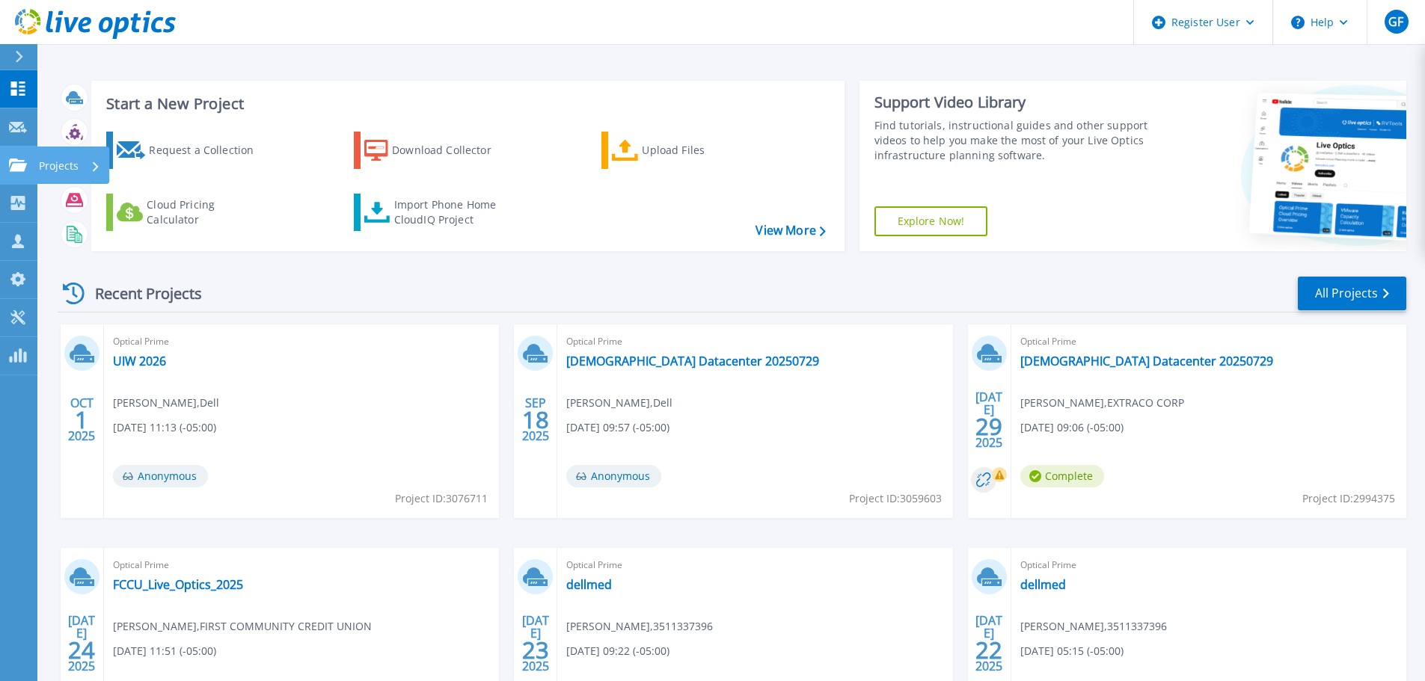
click at [22, 162] on icon at bounding box center [18, 165] width 18 height 13
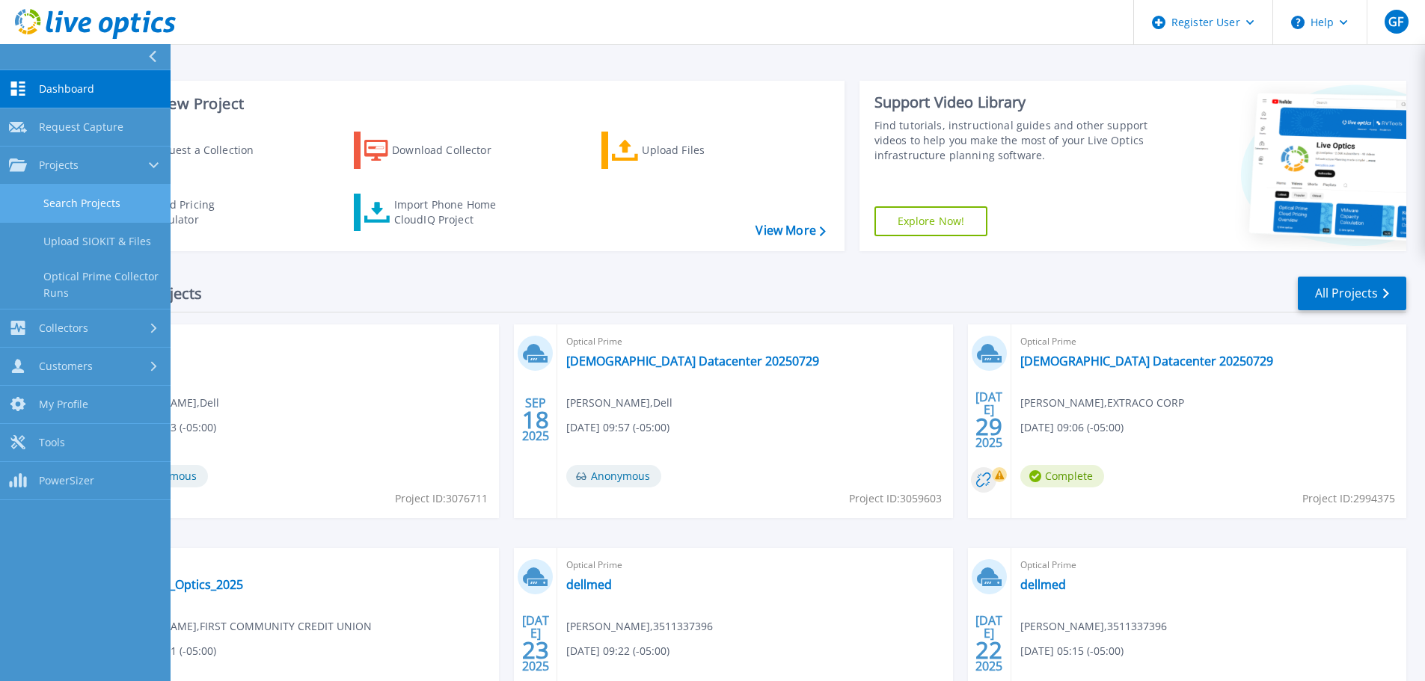
click at [93, 203] on link "Search Projects" at bounding box center [85, 204] width 171 height 38
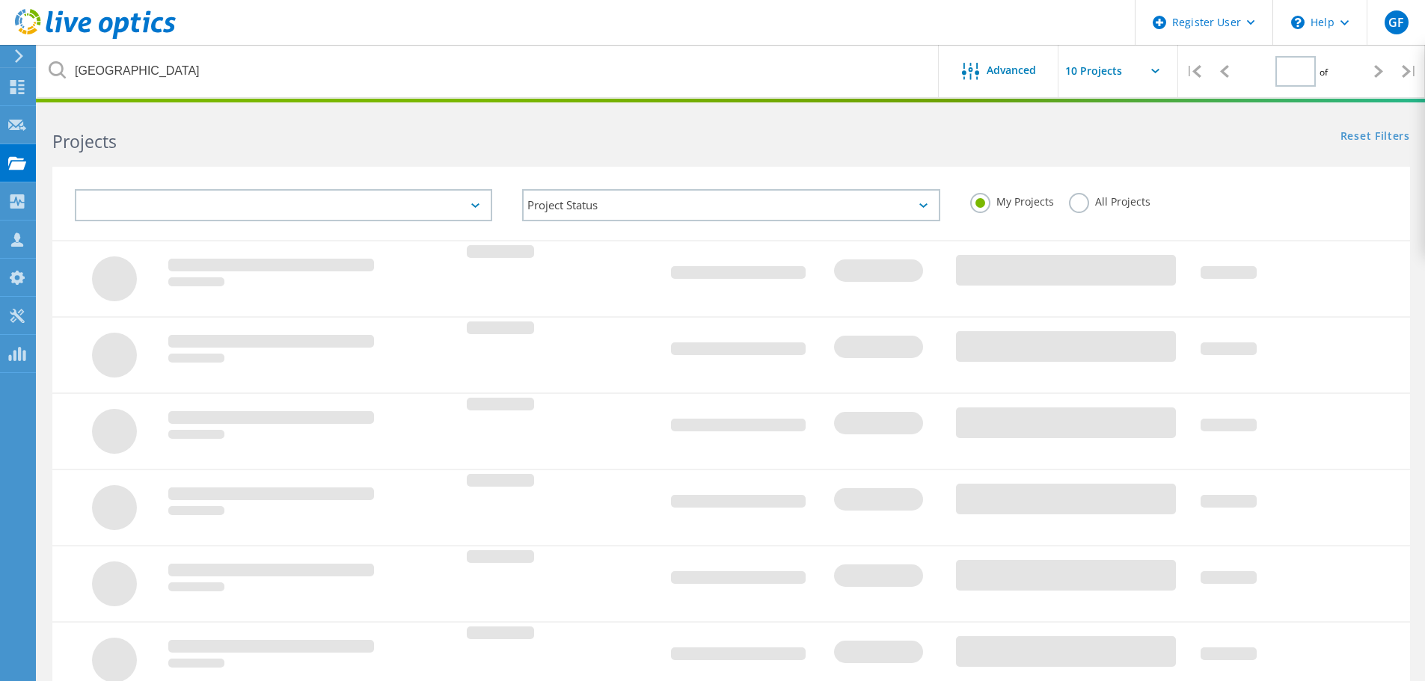
type input "1"
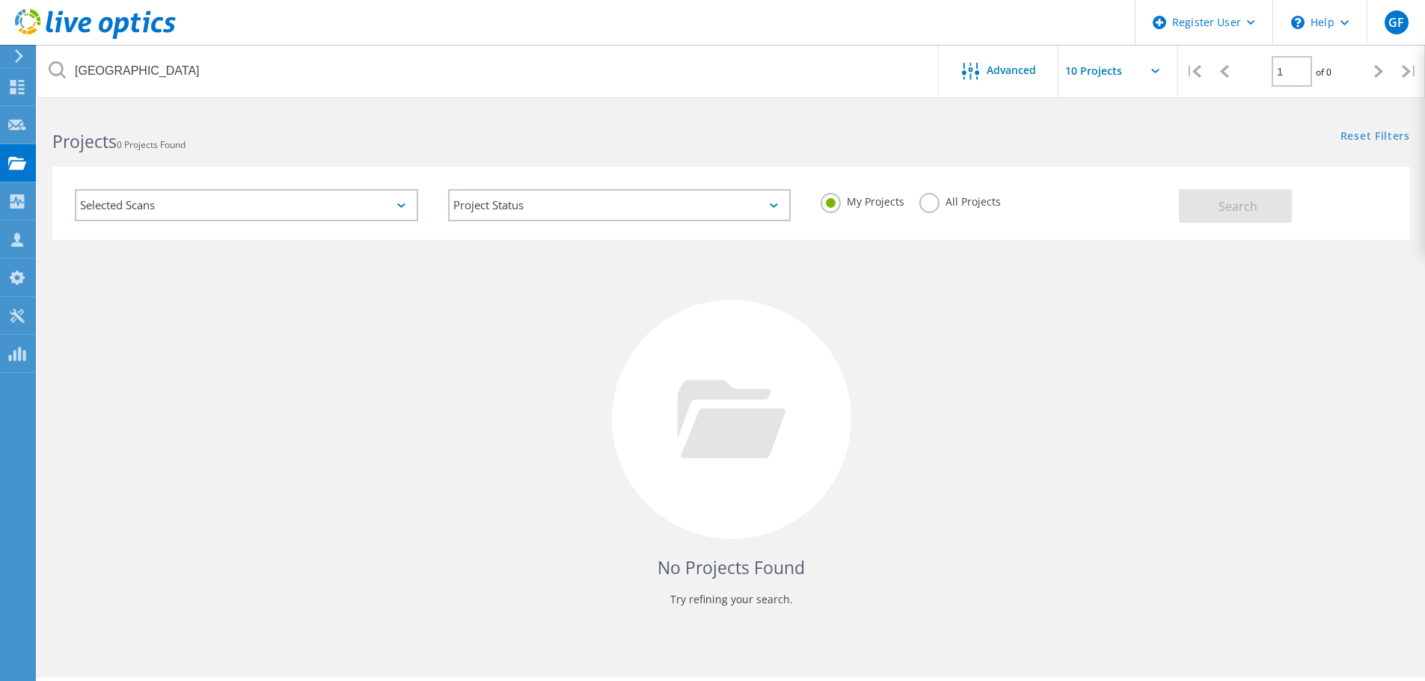
drag, startPoint x: 909, startPoint y: 195, endPoint x: 934, endPoint y: 199, distance: 25.7
click at [912, 197] on div "My Projects All Projects" at bounding box center [991, 201] width 373 height 55
click at [936, 203] on label "All Projects" at bounding box center [960, 200] width 82 height 14
click at [0, 0] on input "All Projects" at bounding box center [0, 0] width 0 height 0
click at [1186, 202] on button "Search" at bounding box center [1235, 206] width 113 height 34
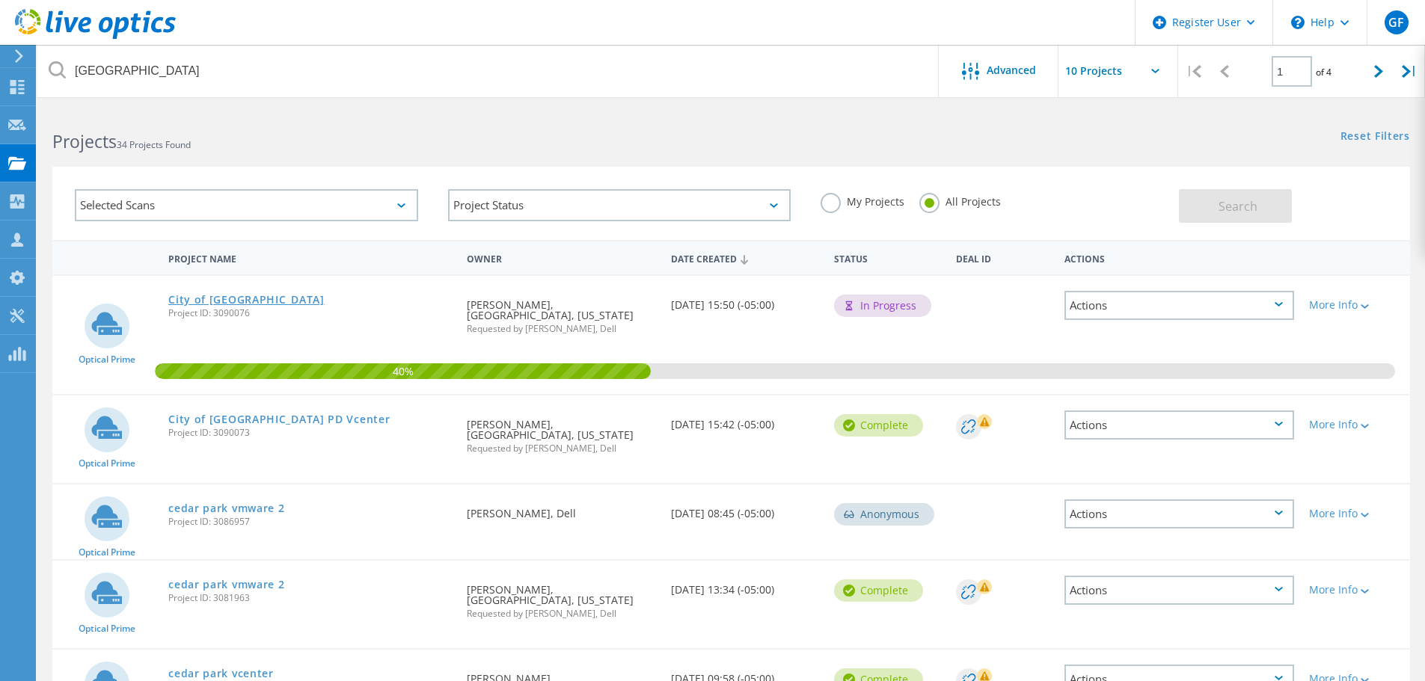
click at [290, 298] on link "City of [GEOGRAPHIC_DATA]" at bounding box center [246, 300] width 156 height 10
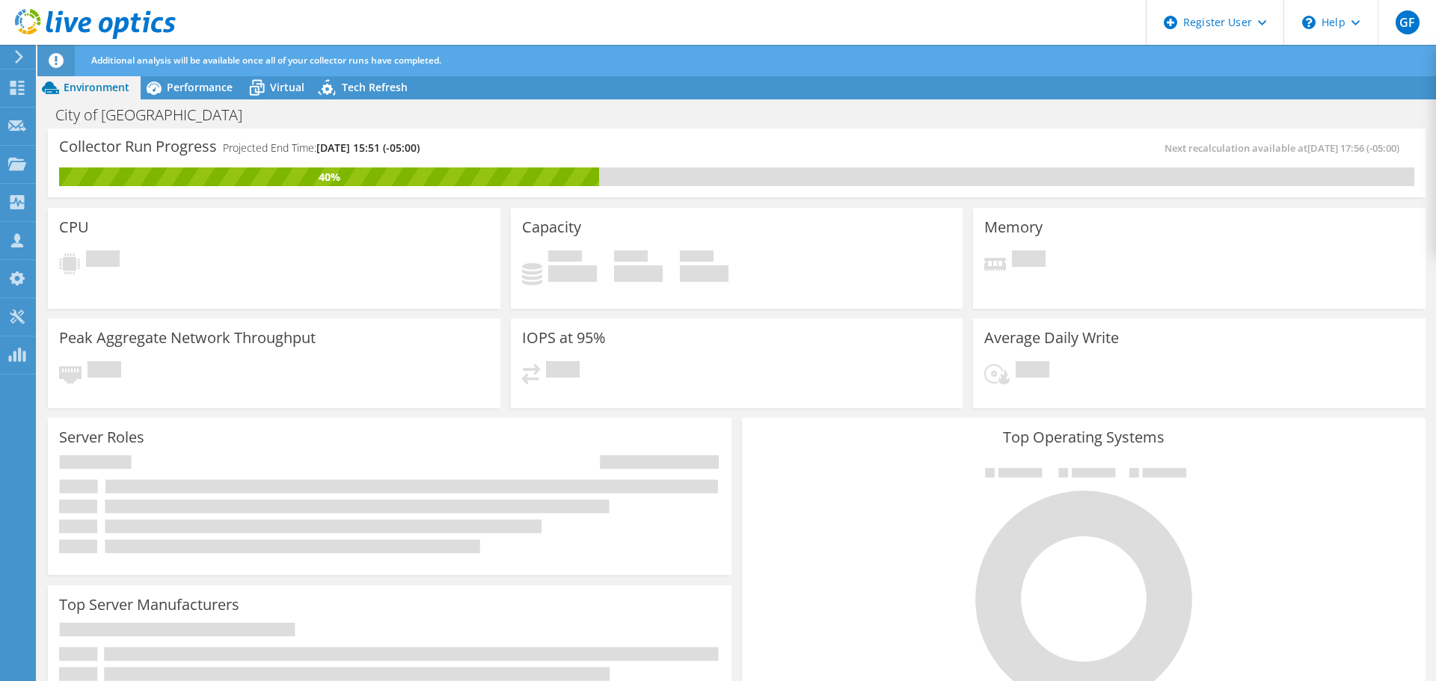
click at [198, 52] on div "Additional analysis will be available once all of your collector runs have comp…" at bounding box center [765, 60] width 1354 height 31
click at [198, 88] on span "Performance" at bounding box center [200, 87] width 66 height 14
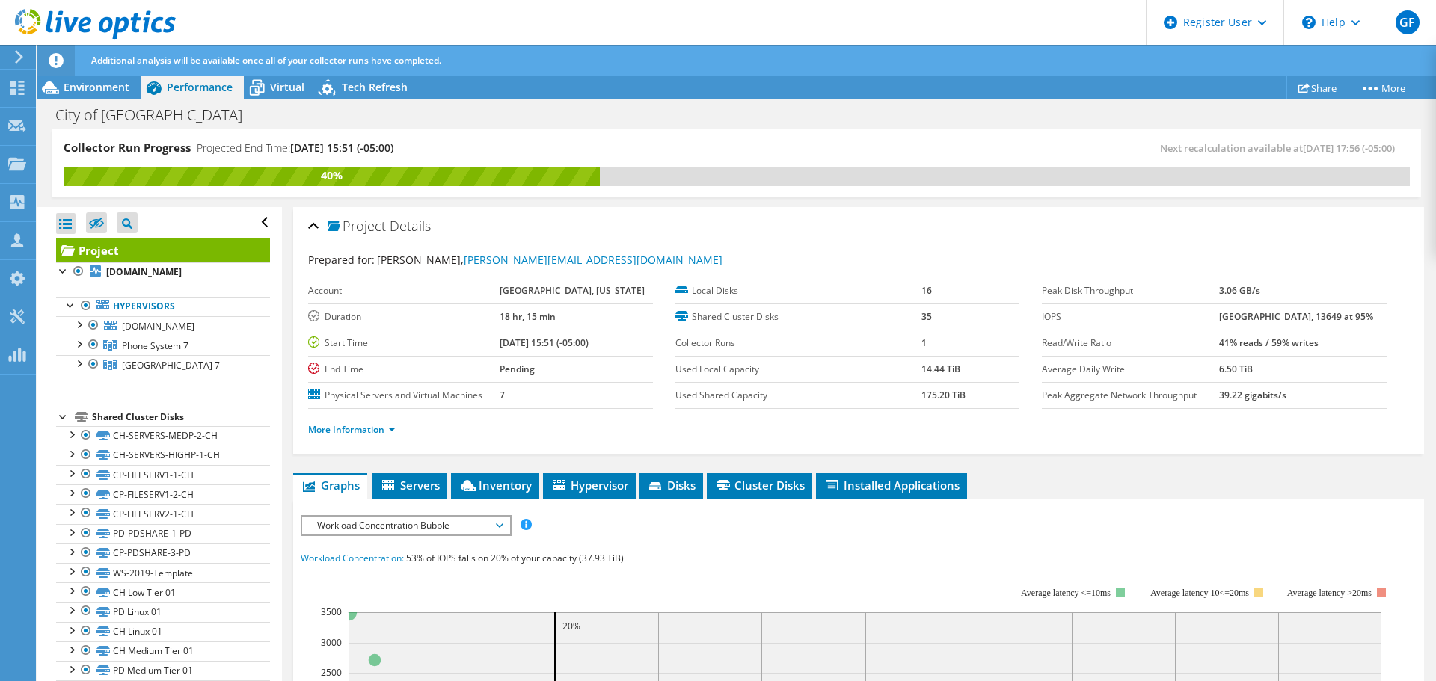
scroll to position [150, 0]
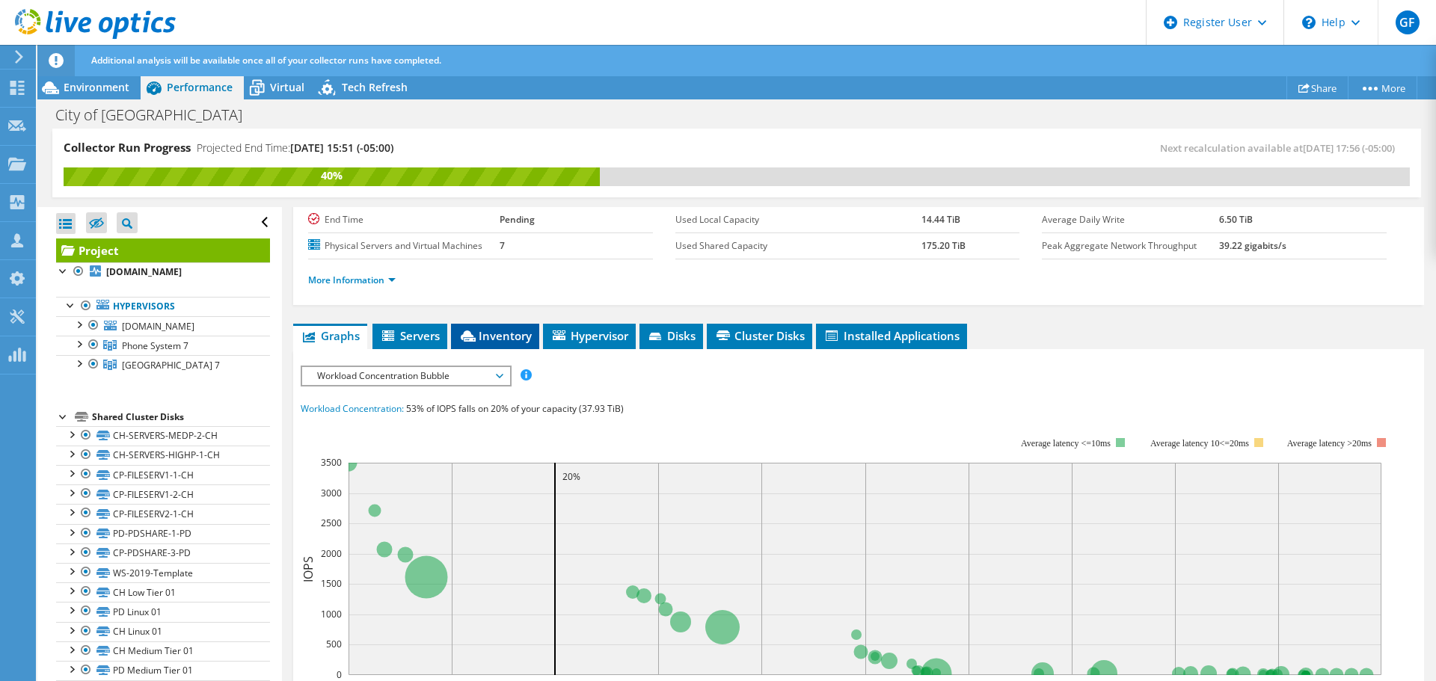
click at [485, 334] on span "Inventory" at bounding box center [494, 335] width 73 height 15
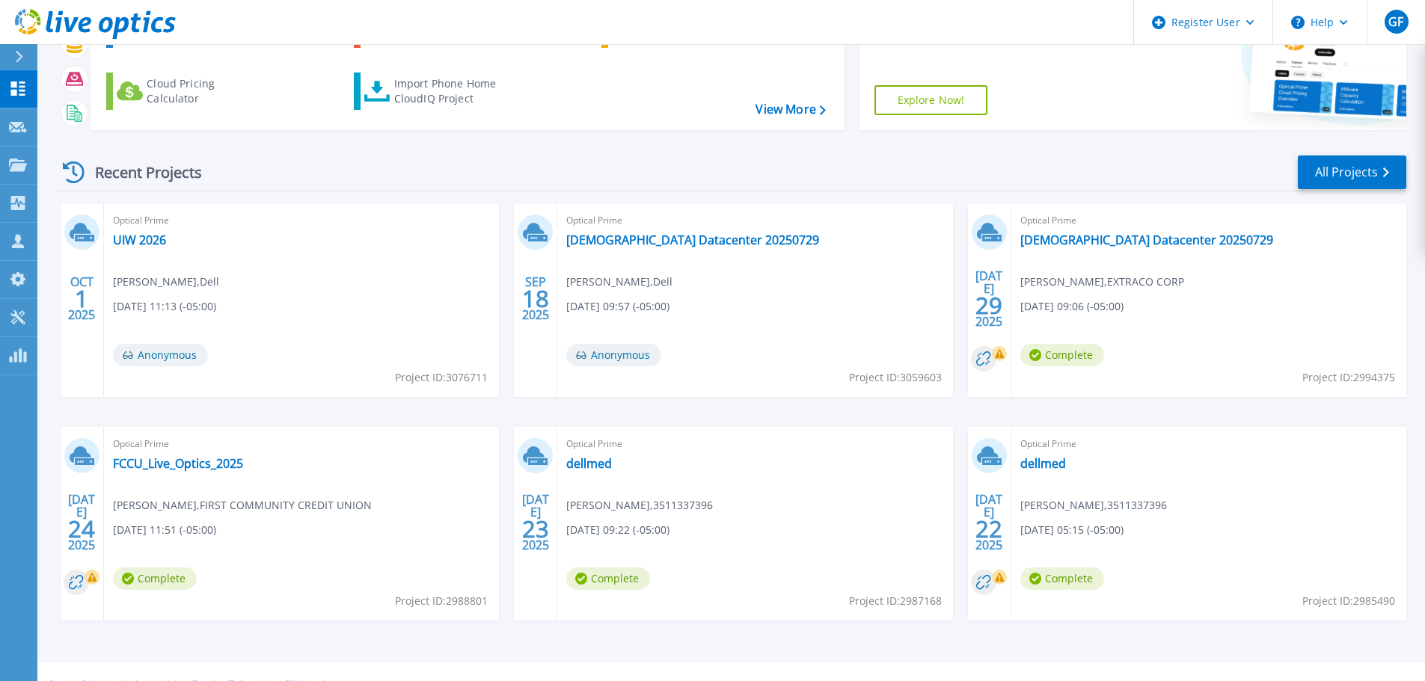
scroll to position [147, 0]
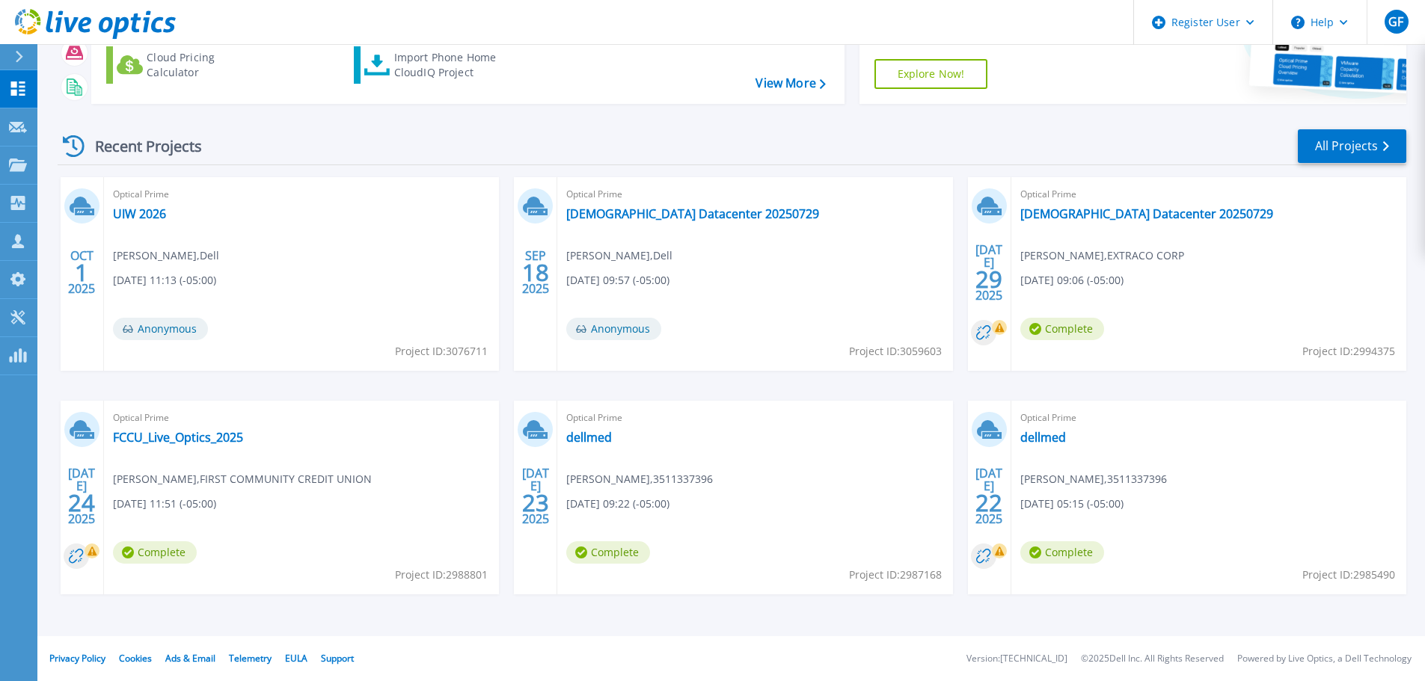
click at [1295, 146] on div "Recent Projects All Projects" at bounding box center [732, 146] width 1348 height 37
click at [1314, 150] on link "All Projects" at bounding box center [1352, 146] width 108 height 34
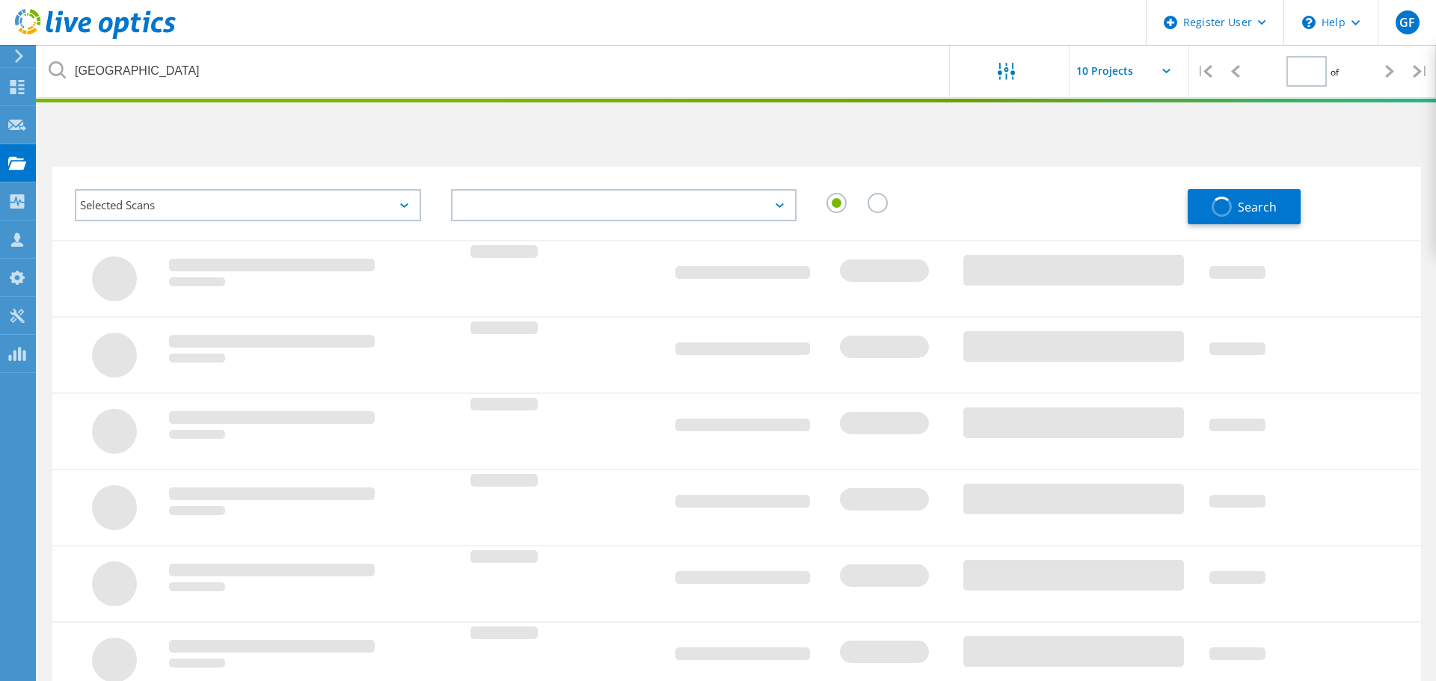
type input "1"
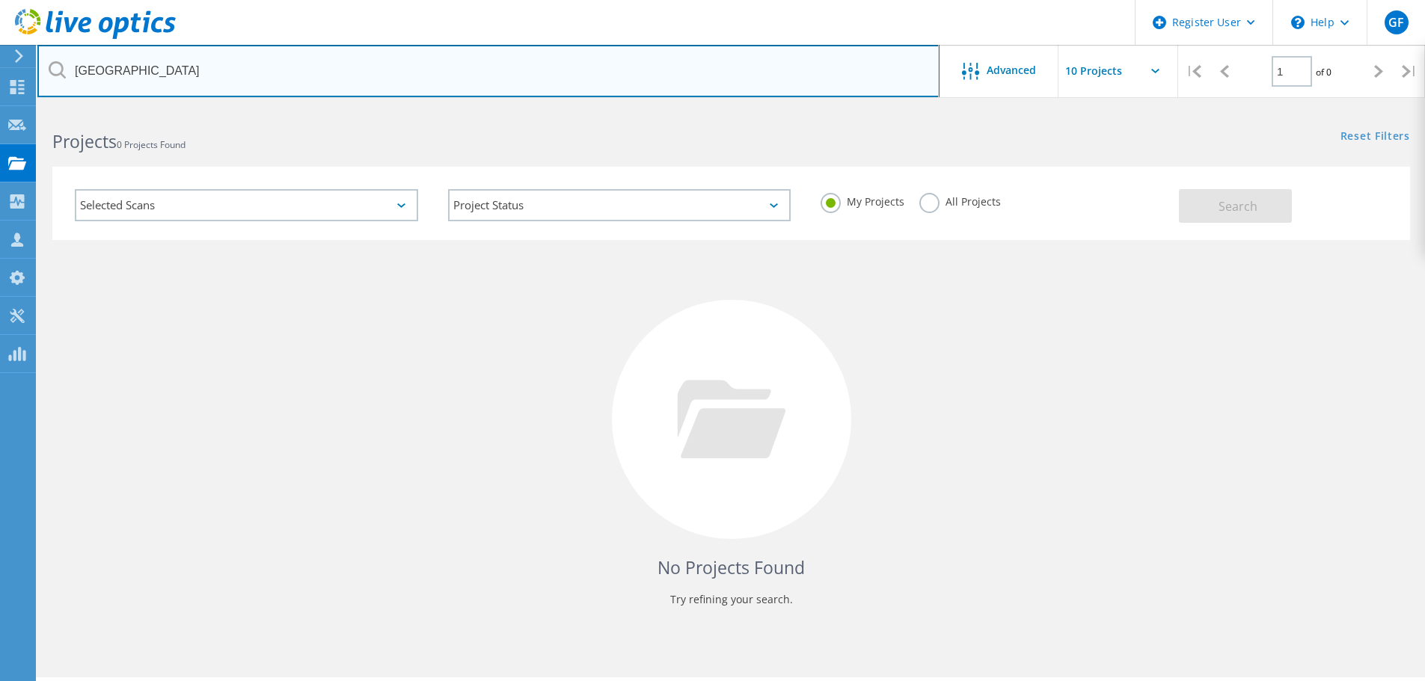
click at [813, 66] on input "cedar park" at bounding box center [488, 71] width 902 height 52
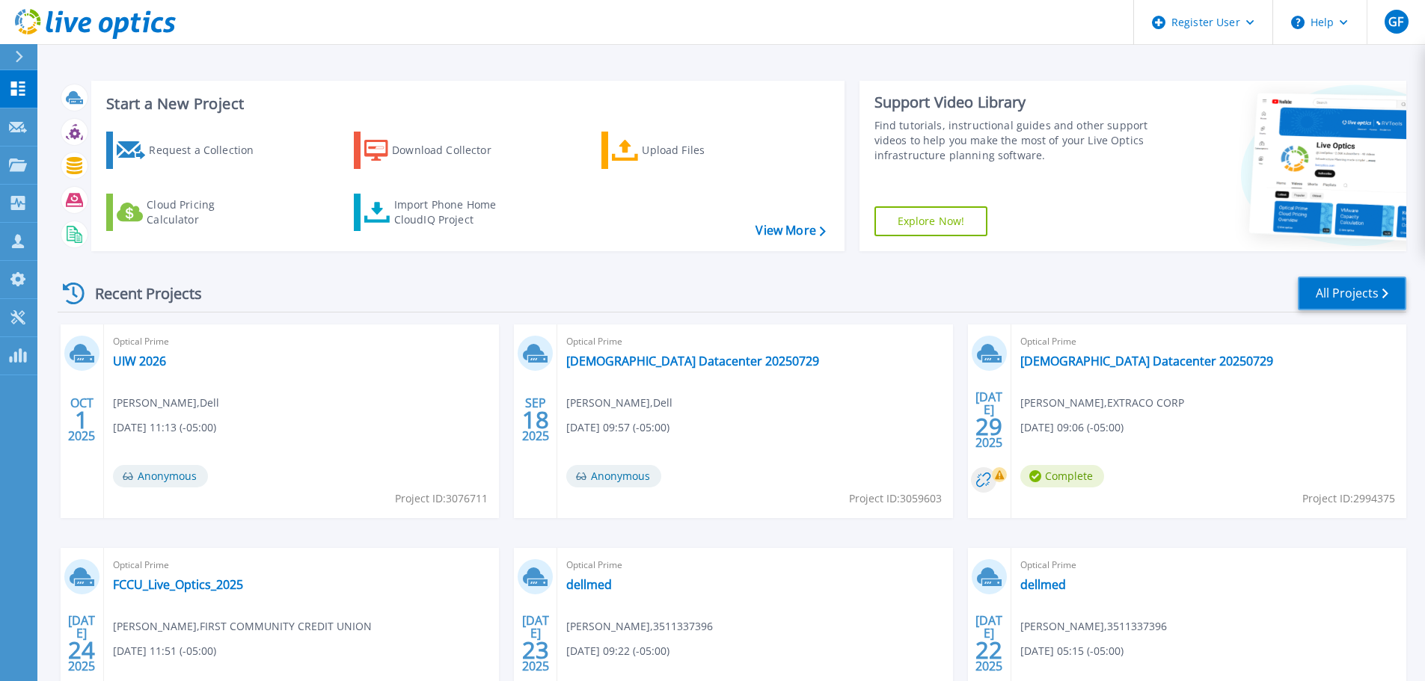
click at [1356, 290] on link "All Projects" at bounding box center [1352, 294] width 108 height 34
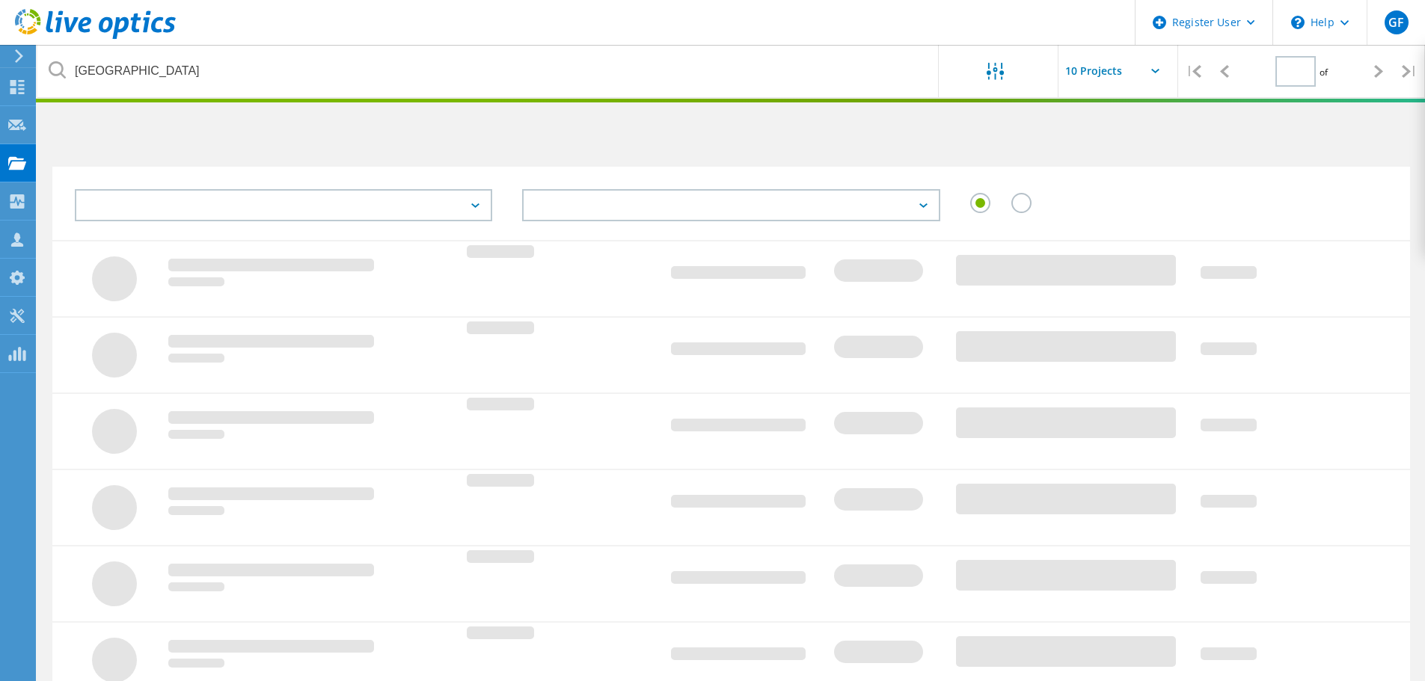
type input "1"
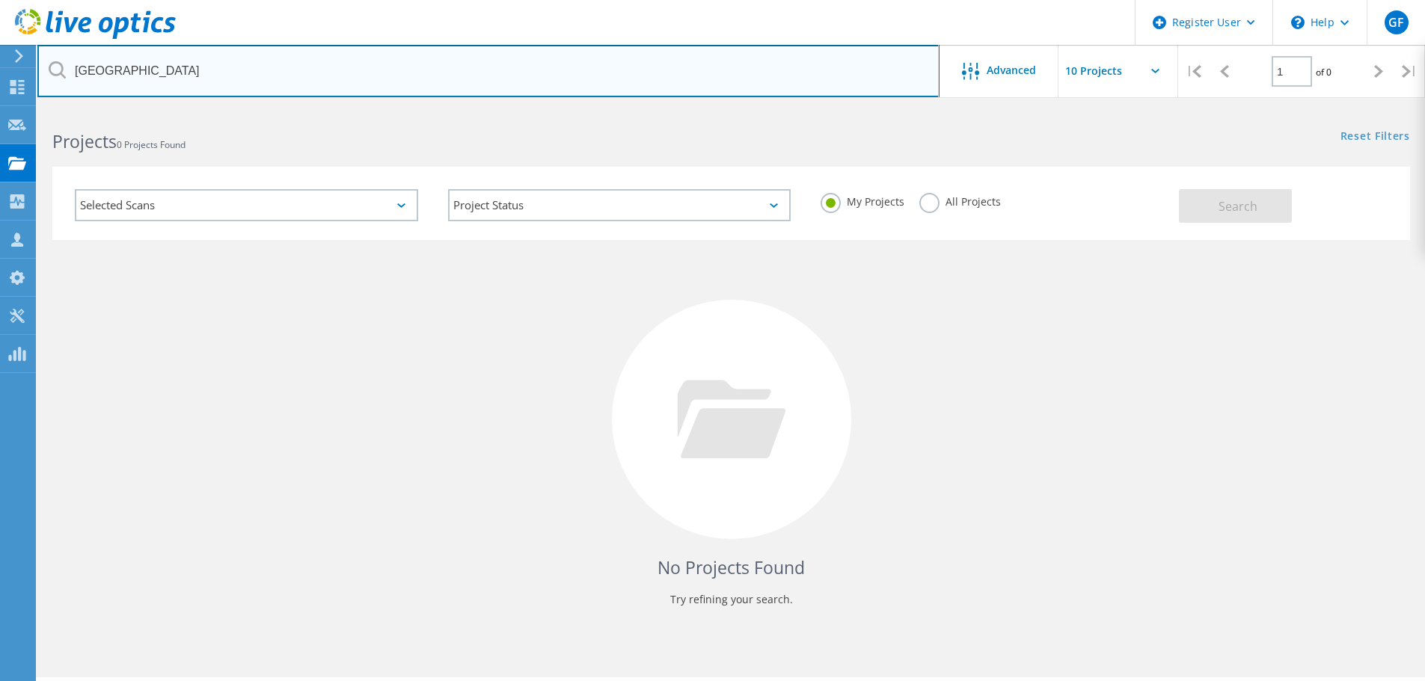
click at [169, 75] on input "cedar park" at bounding box center [488, 71] width 902 height 52
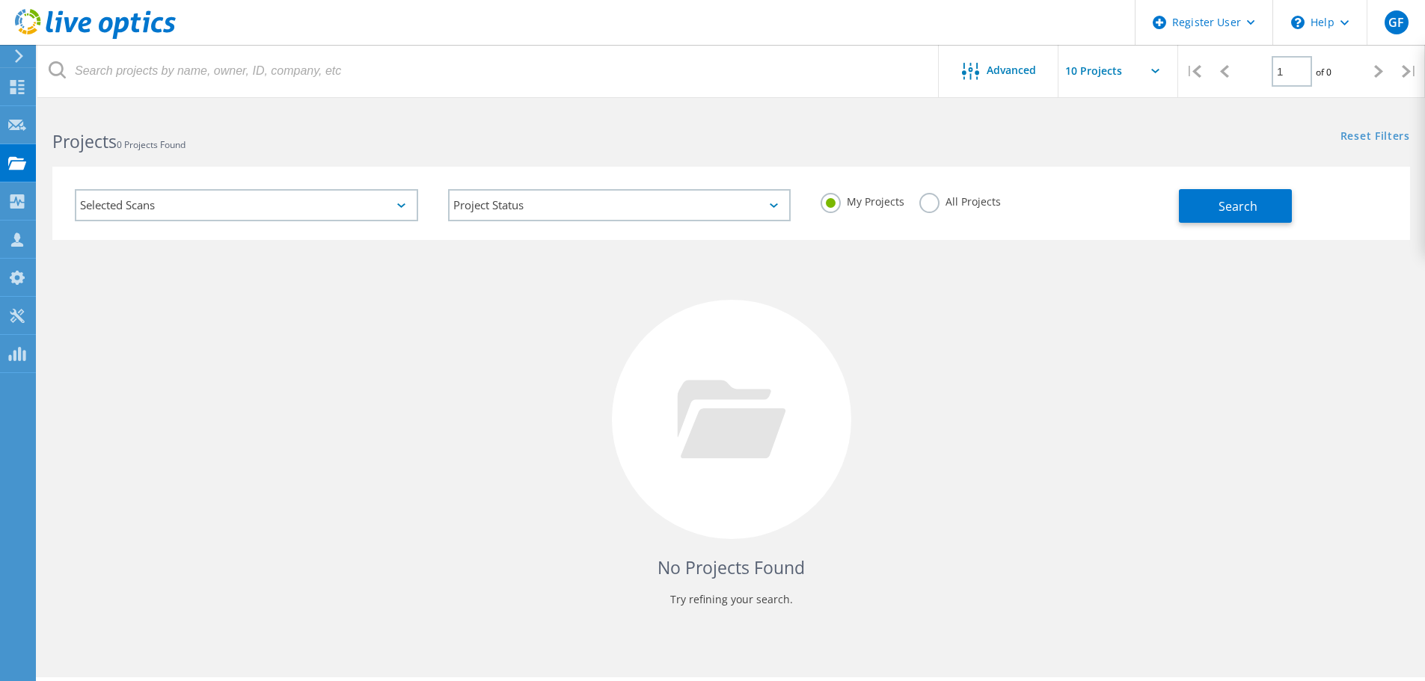
click at [1255, 177] on div "Search" at bounding box center [1291, 198] width 224 height 49
click at [1253, 191] on button "Search" at bounding box center [1235, 206] width 113 height 34
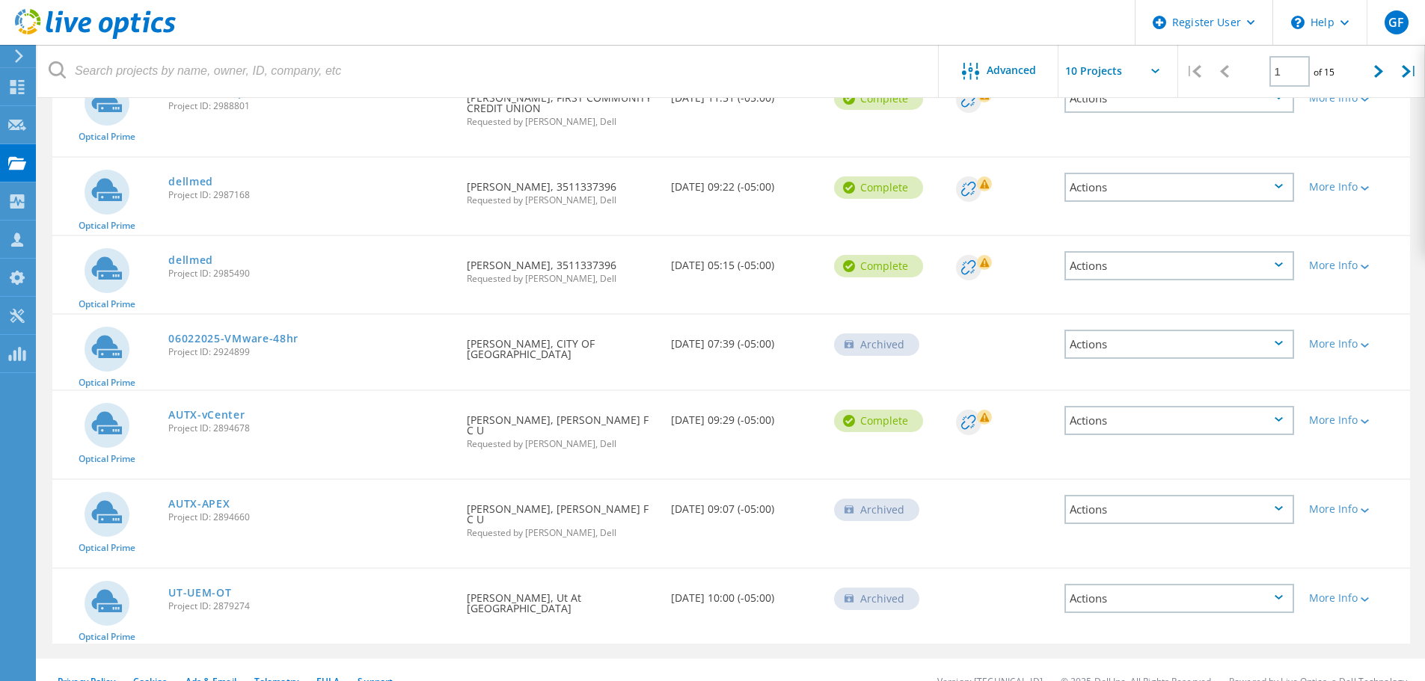
scroll to position [440, 0]
click at [191, 497] on link "AUTX-APEX" at bounding box center [198, 502] width 61 height 10
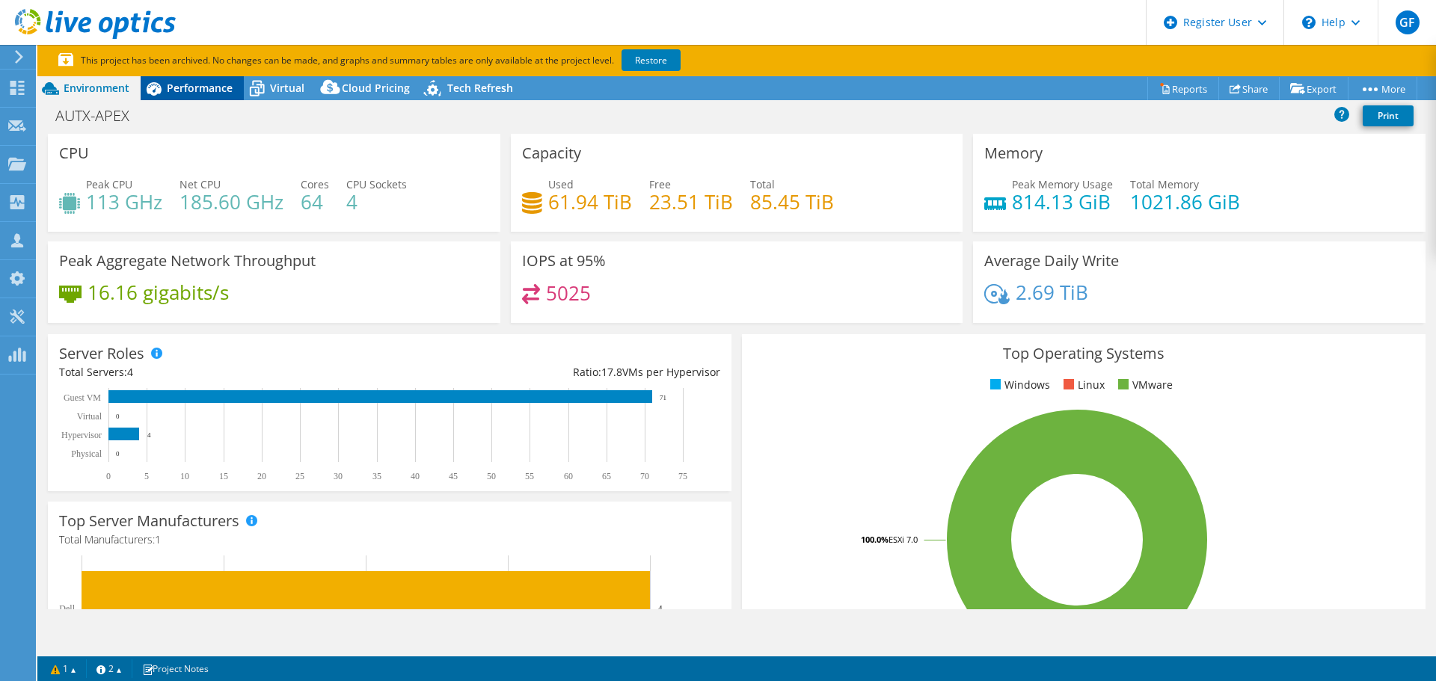
click at [211, 85] on span "Performance" at bounding box center [200, 88] width 66 height 14
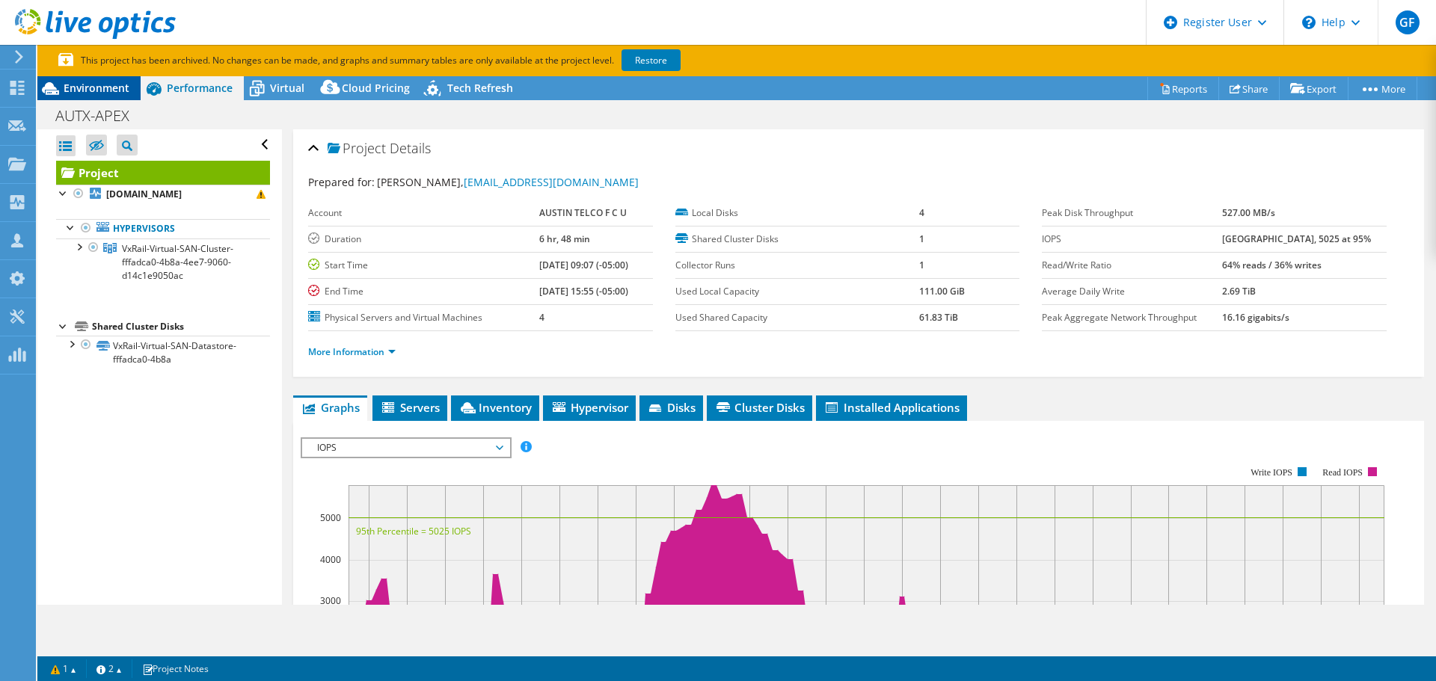
click at [77, 88] on span "Environment" at bounding box center [97, 88] width 66 height 14
